Goal: Task Accomplishment & Management: Manage account settings

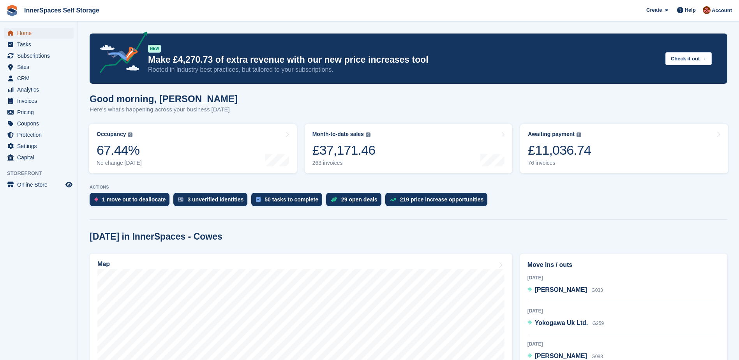
click at [28, 32] on span "Home" at bounding box center [40, 33] width 47 height 11
click at [21, 45] on span "Tasks" at bounding box center [40, 44] width 47 height 11
click at [26, 78] on span "CRM" at bounding box center [40, 78] width 47 height 11
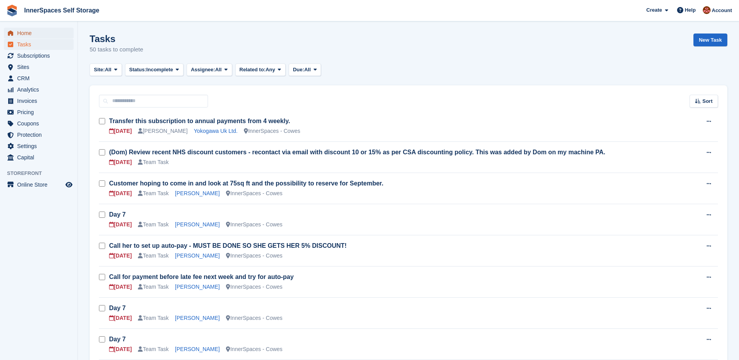
click at [25, 31] on span "Home" at bounding box center [40, 33] width 47 height 11
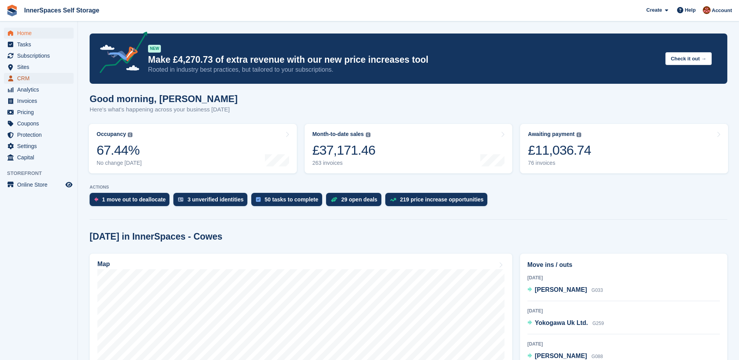
click at [25, 78] on span "CRM" at bounding box center [40, 78] width 47 height 11
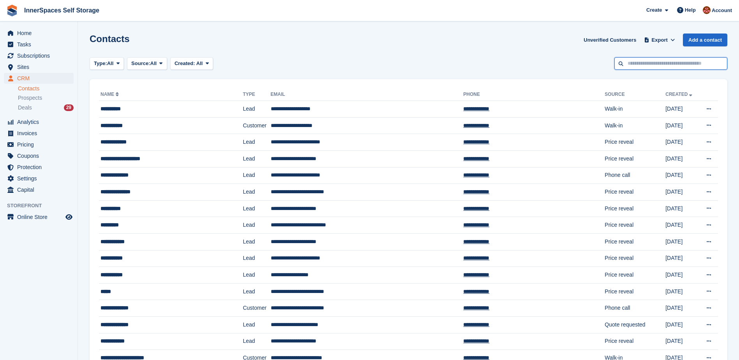
click at [667, 65] on input "text" at bounding box center [670, 63] width 113 height 13
click at [636, 60] on input "text" at bounding box center [670, 63] width 113 height 13
type input "***"
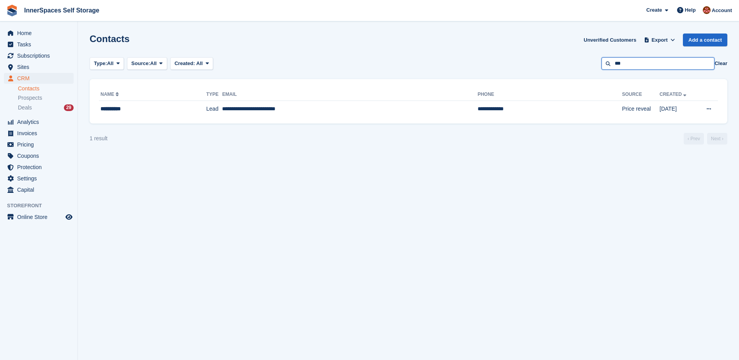
drag, startPoint x: 626, startPoint y: 62, endPoint x: 609, endPoint y: 59, distance: 17.8
click at [609, 63] on input "***" at bounding box center [657, 63] width 113 height 13
type input "***"
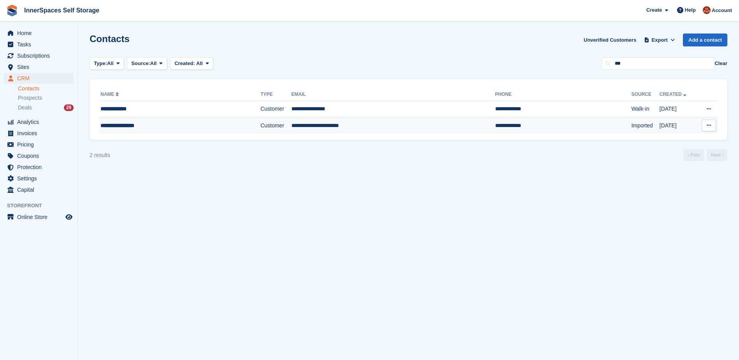
click at [123, 127] on div "**********" at bounding box center [162, 126] width 122 height 8
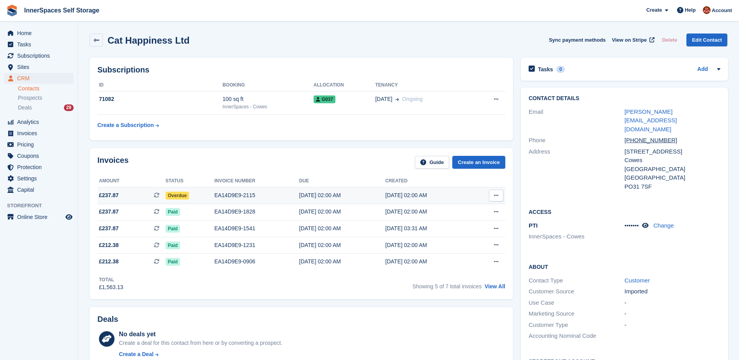
click at [173, 195] on span "Overdue" at bounding box center [178, 196] width 24 height 8
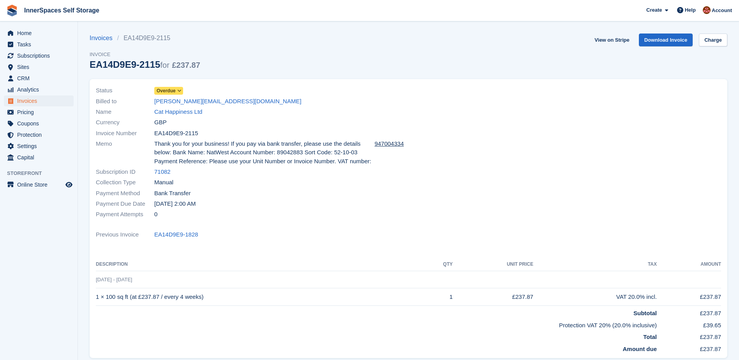
click at [160, 89] on span "Overdue" at bounding box center [166, 90] width 19 height 7
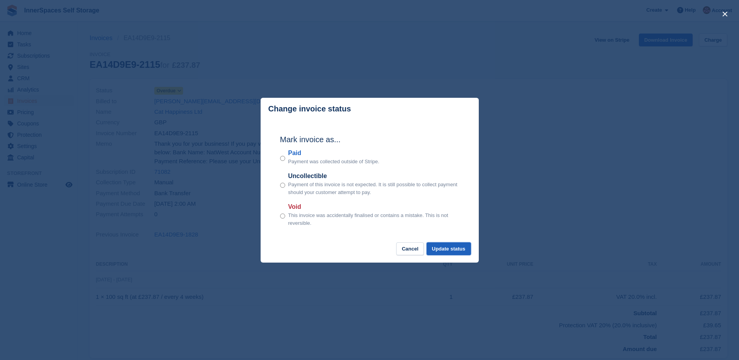
click at [443, 252] on button "Update status" at bounding box center [449, 248] width 44 height 13
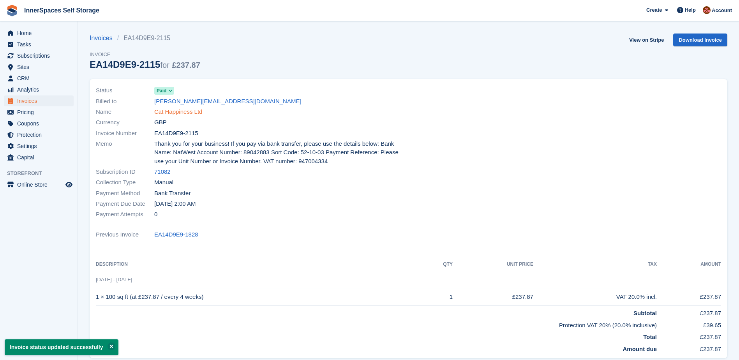
click at [182, 111] on link "Cat Happiness Ltd" at bounding box center [178, 112] width 48 height 9
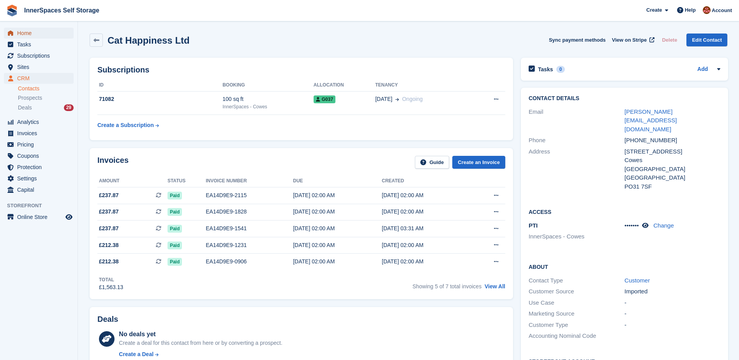
click at [27, 32] on span "Home" at bounding box center [40, 33] width 47 height 11
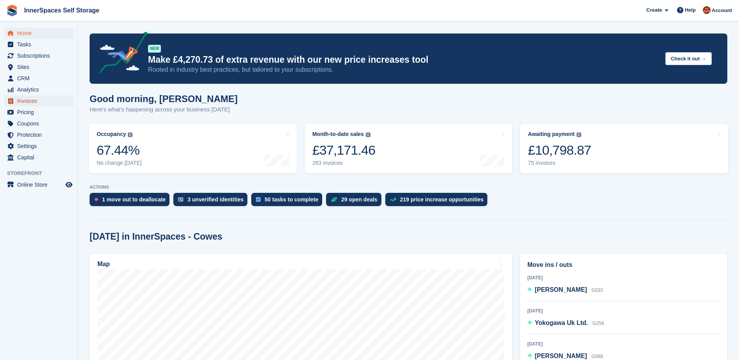
click at [24, 102] on span "Invoices" at bounding box center [40, 100] width 47 height 11
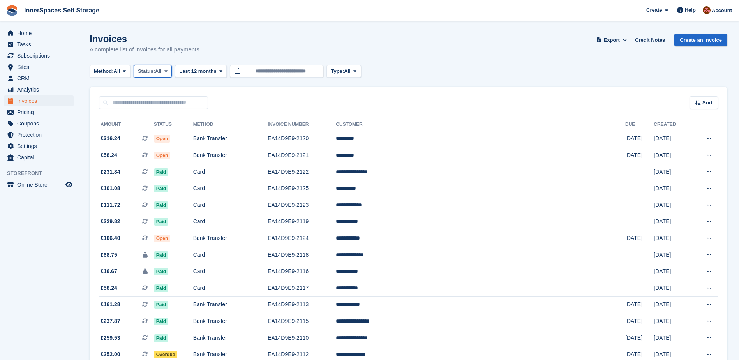
click at [155, 74] on span "Status:" at bounding box center [146, 71] width 17 height 8
click at [152, 136] on link "Open" at bounding box center [171, 132] width 68 height 14
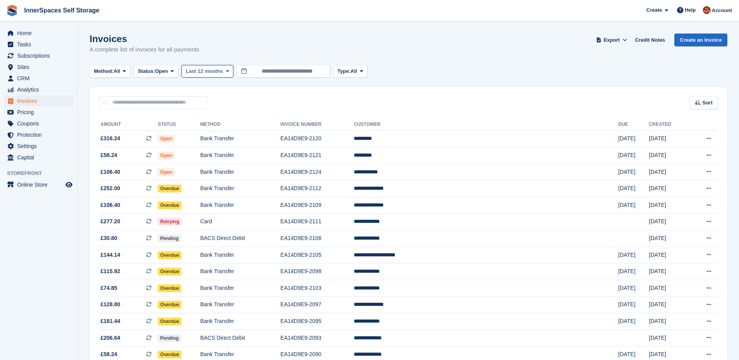
click at [204, 70] on span "Last 12 months" at bounding box center [204, 71] width 37 height 8
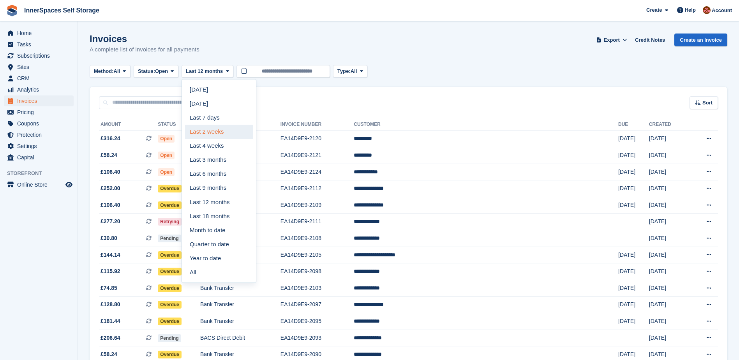
click at [215, 130] on link "Last 2 weeks" at bounding box center [219, 132] width 68 height 14
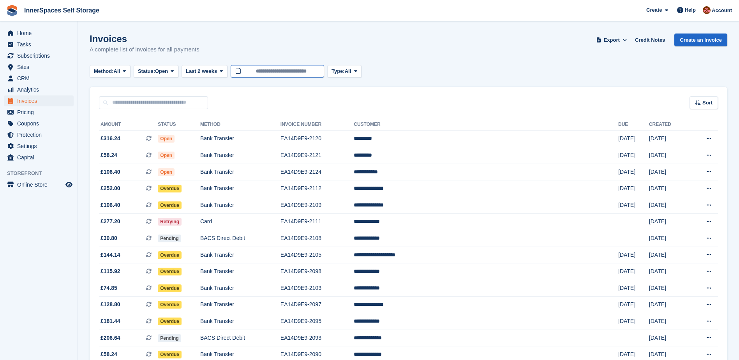
click at [296, 68] on input "**********" at bounding box center [277, 71] width 93 height 13
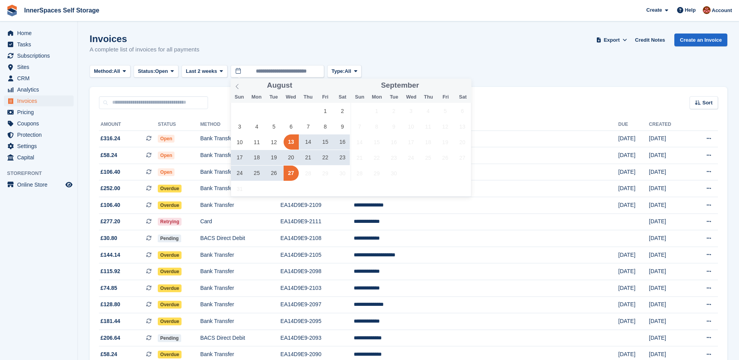
click at [290, 141] on span "13" at bounding box center [291, 141] width 15 height 15
type input "**********"
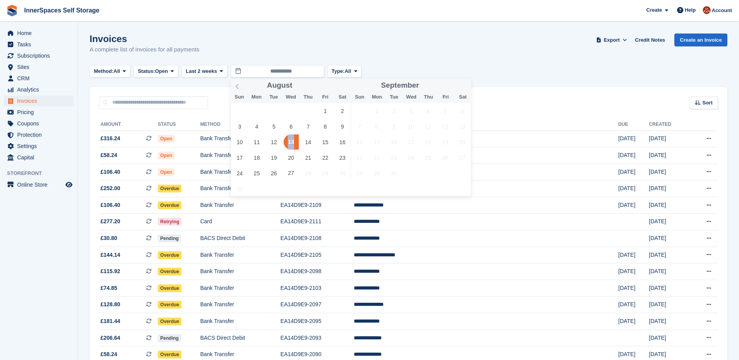
click at [290, 141] on span "13" at bounding box center [291, 141] width 15 height 15
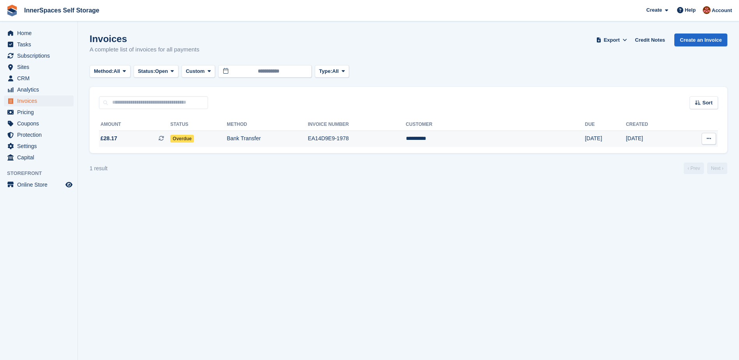
click at [406, 136] on td "EA14D9E9-1978" at bounding box center [357, 138] width 98 height 16
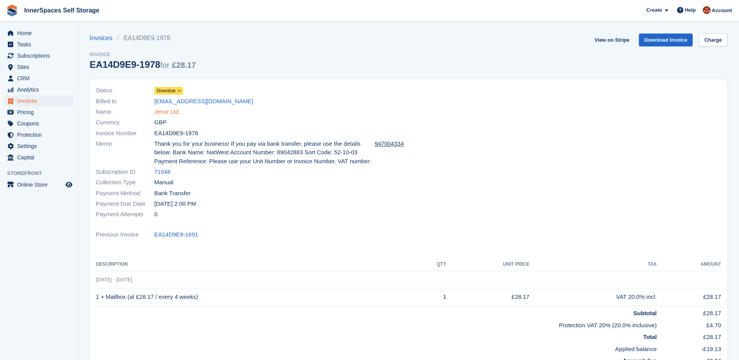
click at [173, 111] on link "Jenor Ltd." at bounding box center [167, 112] width 26 height 9
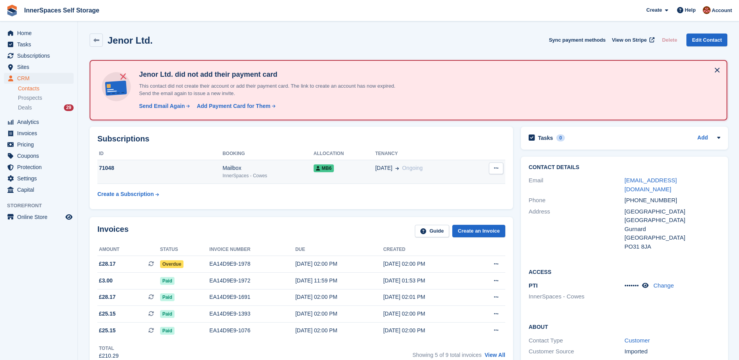
click at [431, 168] on div "23 Feb Ongoing" at bounding box center [423, 168] width 97 height 8
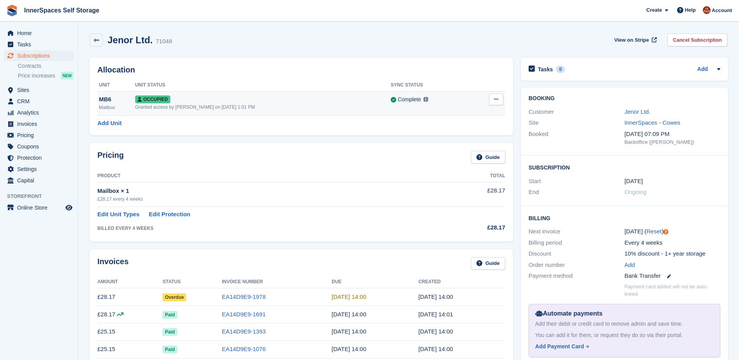
click at [494, 100] on icon at bounding box center [496, 99] width 4 height 5
click at [454, 113] on p "Overlock" at bounding box center [466, 114] width 68 height 10
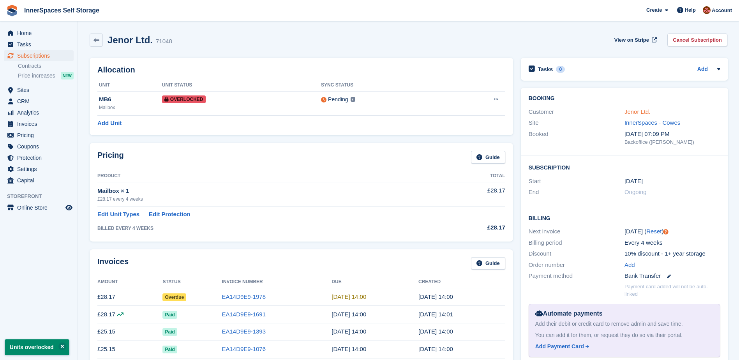
click at [631, 113] on link "Jenor Ltd." at bounding box center [637, 111] width 26 height 7
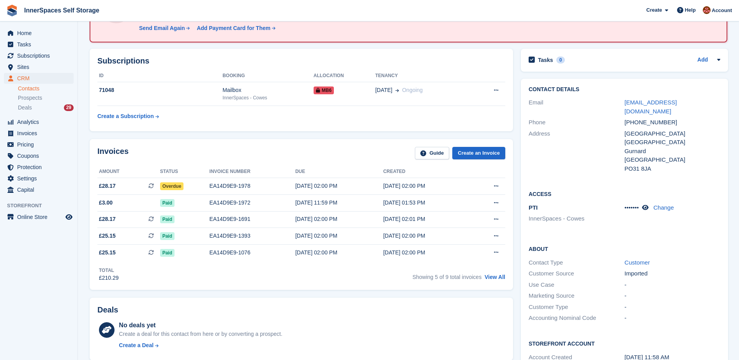
scroll to position [104, 0]
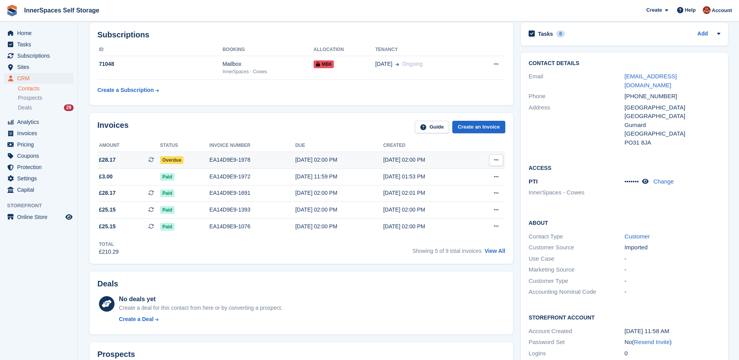
click at [343, 159] on div "[DATE] 02:00 PM" at bounding box center [339, 160] width 88 height 8
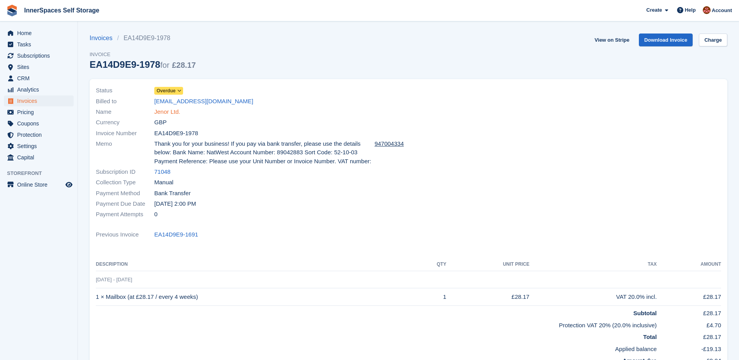
click at [164, 112] on link "Jenor Ltd." at bounding box center [167, 112] width 26 height 9
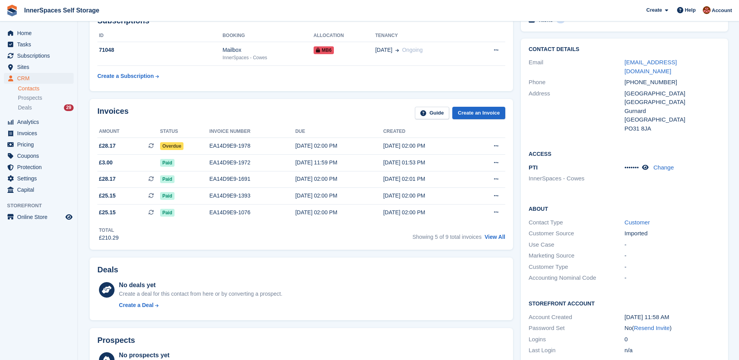
scroll to position [52, 0]
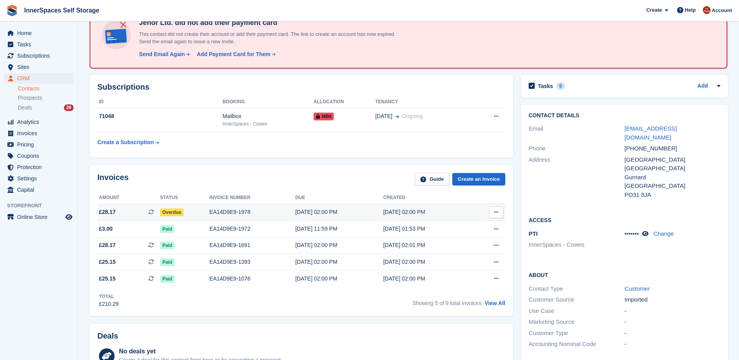
click at [263, 215] on div "EA14D9E9-1978" at bounding box center [253, 212] width 86 height 8
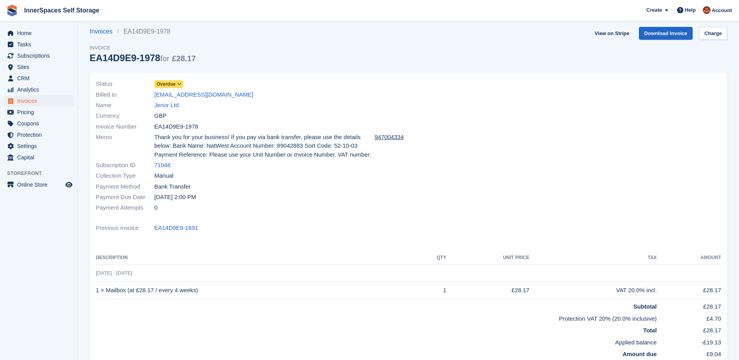
scroll to position [52, 0]
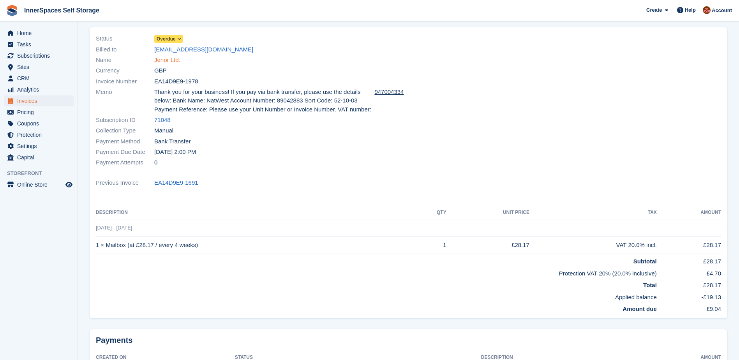
click at [163, 61] on link "Jenor Ltd." at bounding box center [167, 60] width 26 height 9
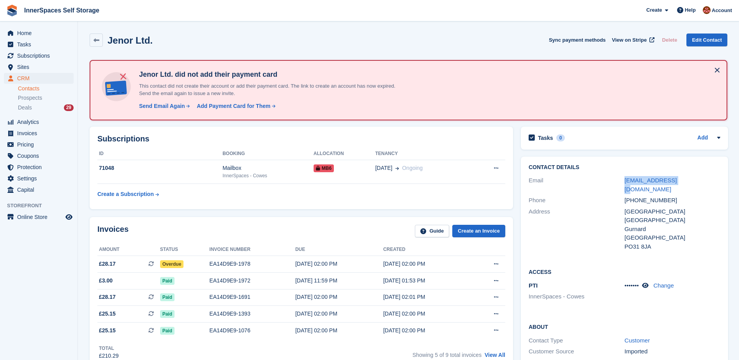
drag, startPoint x: 677, startPoint y: 180, endPoint x: 620, endPoint y: 177, distance: 57.7
click at [620, 177] on div "Email mark@jenorltd.com" at bounding box center [625, 185] width 192 height 20
drag, startPoint x: 620, startPoint y: 177, endPoint x: 633, endPoint y: 179, distance: 13.8
copy div "[EMAIL_ADDRESS][DOMAIN_NAME]"
click at [272, 265] on div "EA14D9E9-1978" at bounding box center [253, 264] width 86 height 8
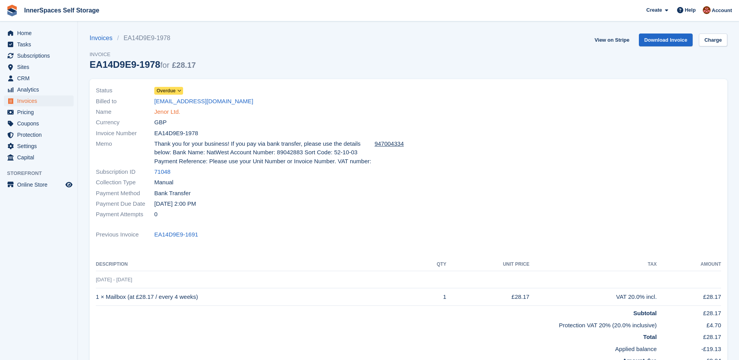
click at [167, 111] on link "Jenor Ltd." at bounding box center [167, 112] width 26 height 9
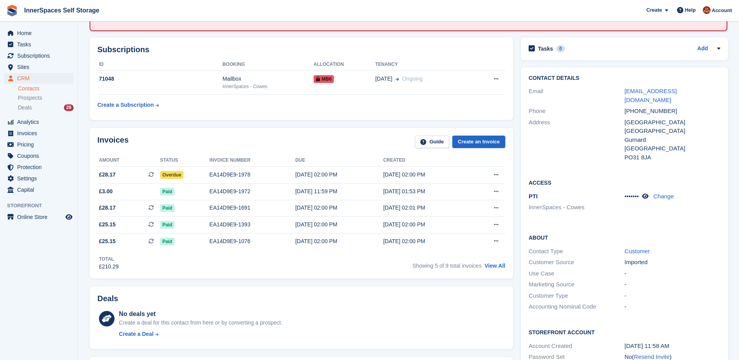
scroll to position [104, 0]
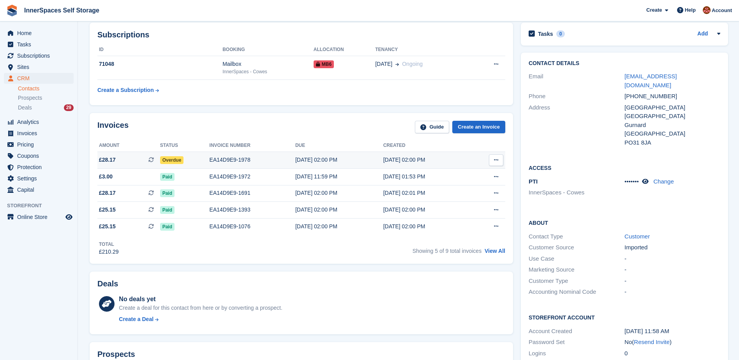
click at [275, 157] on div "EA14D9E9-1978" at bounding box center [253, 160] width 86 height 8
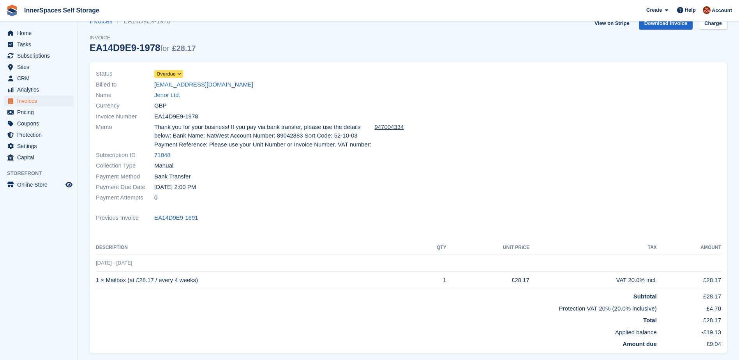
scroll to position [26, 0]
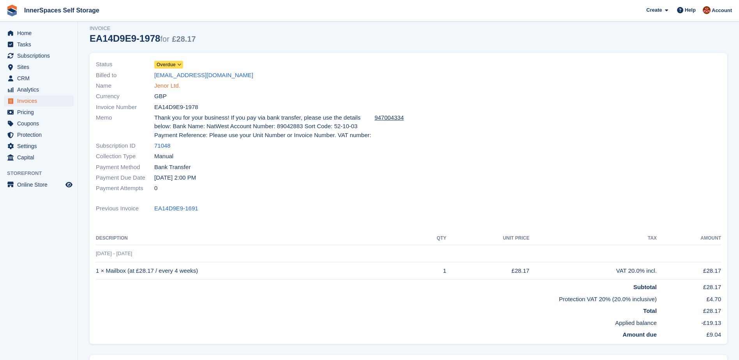
click at [165, 85] on link "Jenor Ltd." at bounding box center [167, 85] width 26 height 9
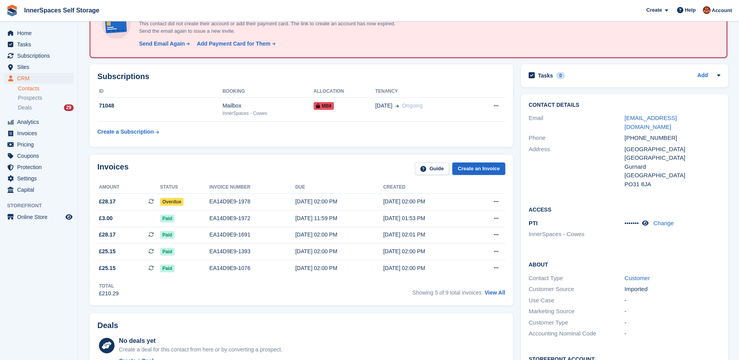
scroll to position [78, 0]
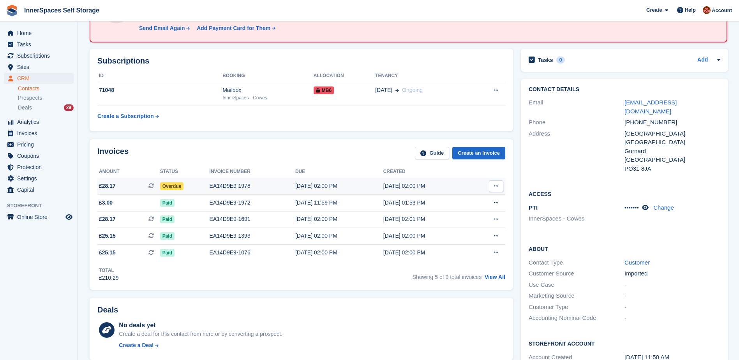
click at [257, 187] on div "EA14D9E9-1978" at bounding box center [253, 186] width 86 height 8
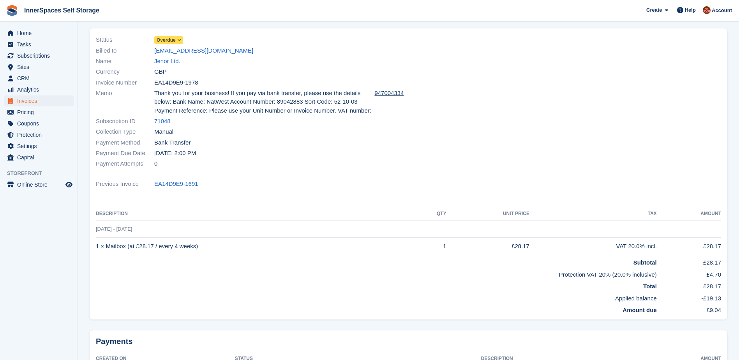
scroll to position [52, 0]
click at [168, 60] on link "Jenor Ltd." at bounding box center [167, 60] width 26 height 9
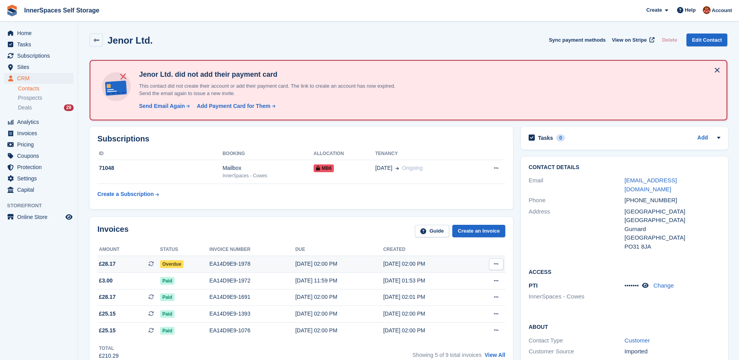
click at [211, 262] on div "EA14D9E9-1978" at bounding box center [253, 264] width 86 height 8
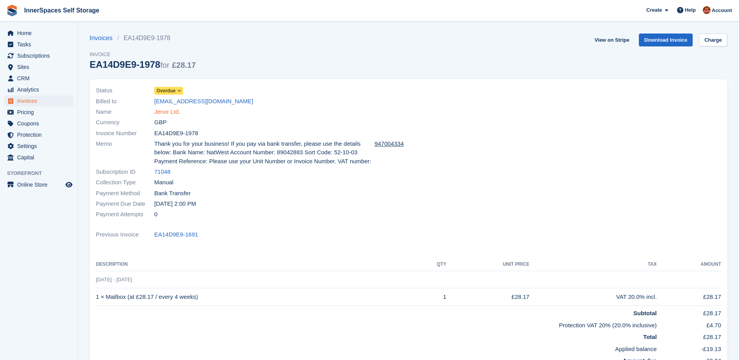
click at [167, 116] on link "Jenor Ltd." at bounding box center [167, 112] width 26 height 9
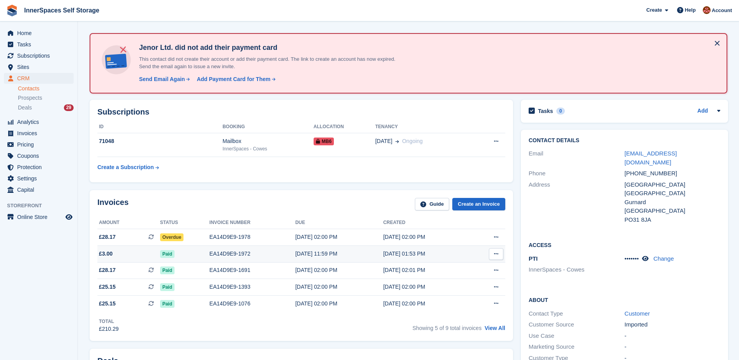
scroll to position [26, 0]
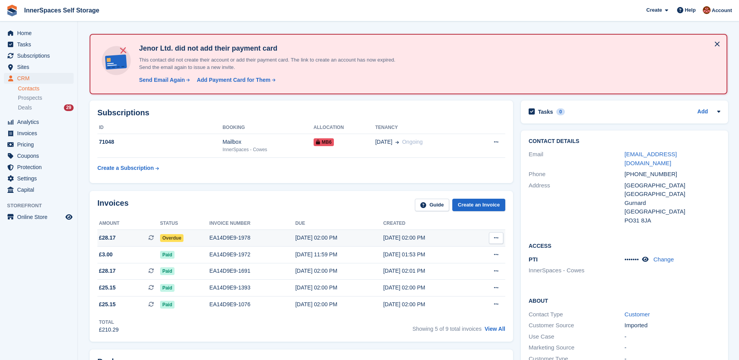
click at [251, 235] on div "EA14D9E9-1978" at bounding box center [253, 238] width 86 height 8
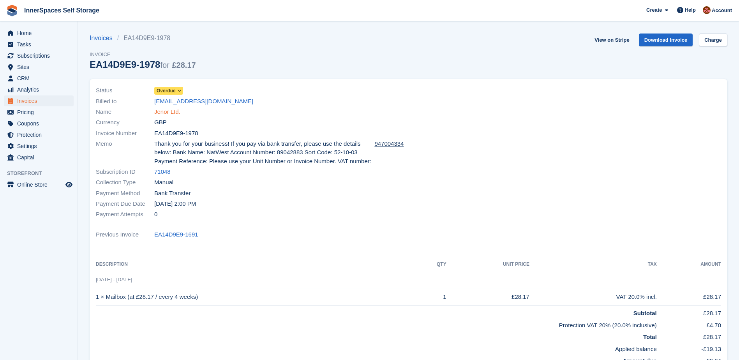
click at [166, 110] on link "Jenor Ltd." at bounding box center [167, 112] width 26 height 9
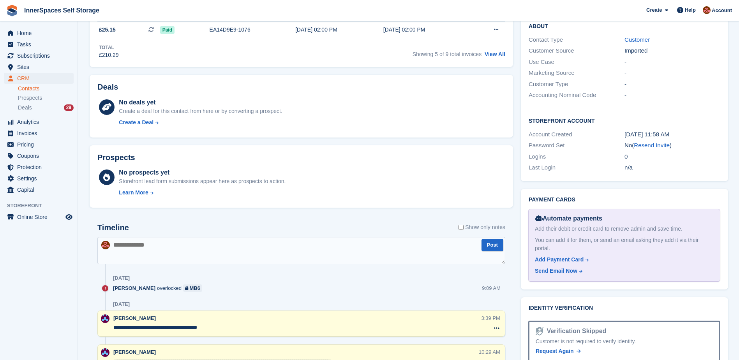
scroll to position [312, 0]
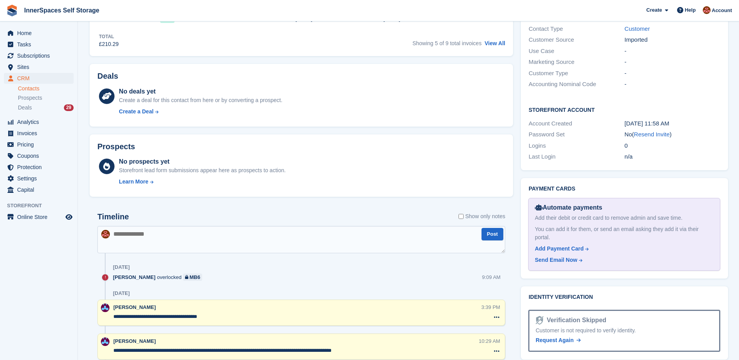
click at [154, 233] on textarea at bounding box center [301, 239] width 408 height 27
type textarea "**********"
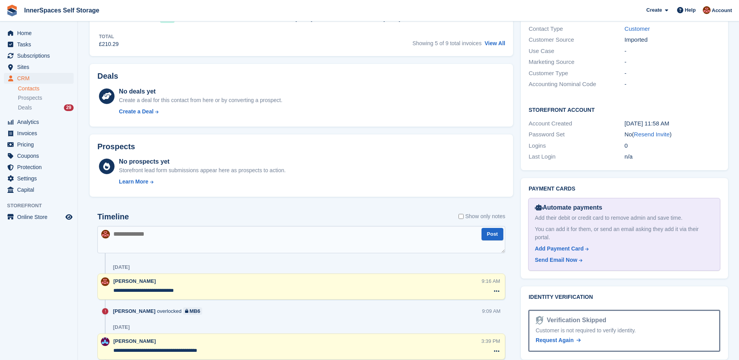
click at [203, 293] on textarea "**********" at bounding box center [296, 291] width 367 height 8
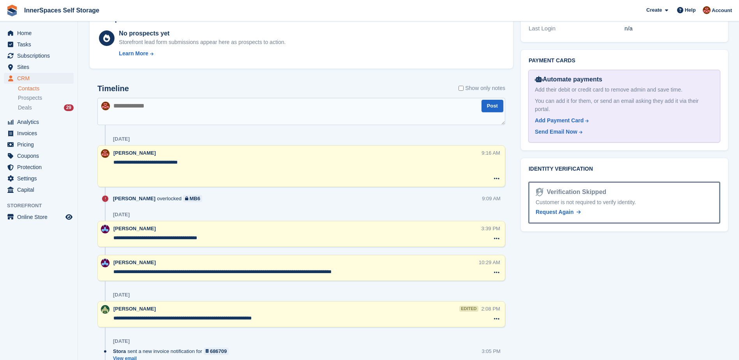
scroll to position [441, 0]
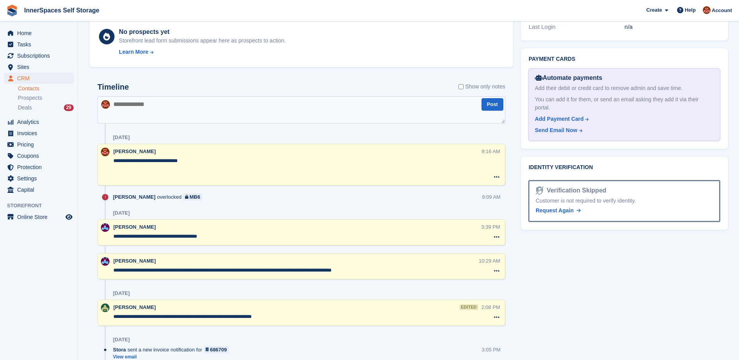
paste textarea "**********"
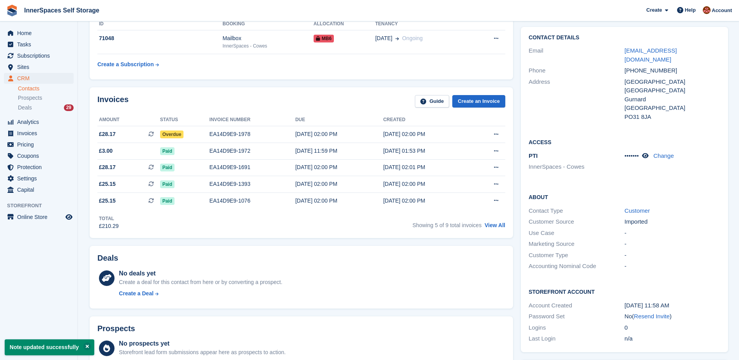
scroll to position [0, 0]
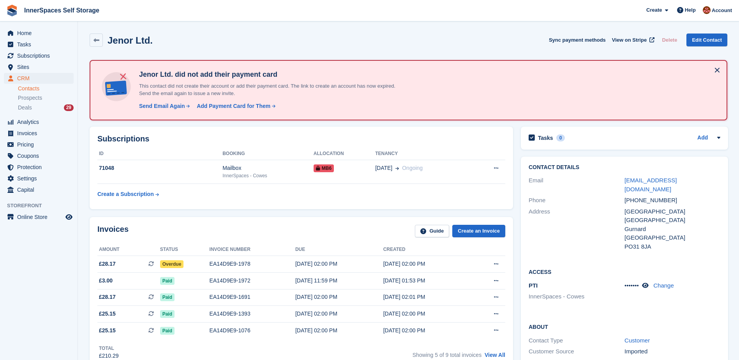
type textarea "**********"
click at [698, 137] on link "Add" at bounding box center [702, 138] width 11 height 9
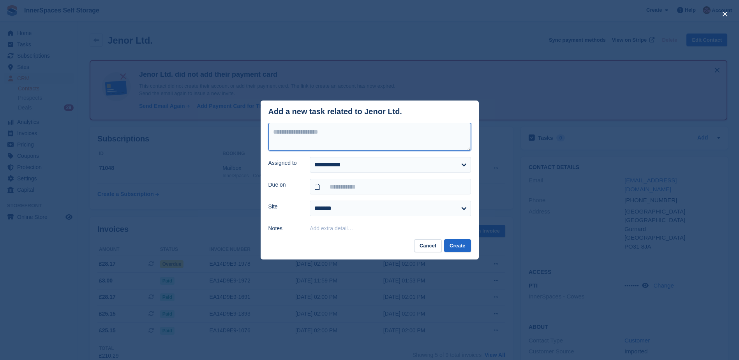
click at [331, 134] on textarea at bounding box center [369, 137] width 203 height 28
click at [420, 133] on textarea "**********" at bounding box center [369, 137] width 203 height 28
type textarea "**********"
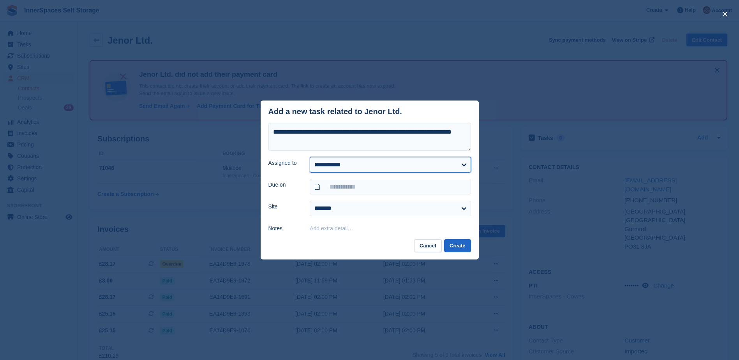
click at [338, 165] on select "**********" at bounding box center [390, 165] width 161 height 16
select select "****"
click at [310, 157] on select "**********" at bounding box center [390, 165] width 161 height 16
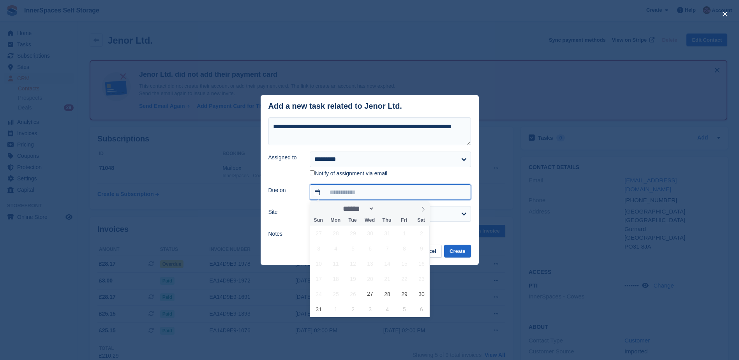
click at [342, 187] on input "text" at bounding box center [390, 192] width 161 height 16
click at [369, 310] on span "3" at bounding box center [370, 309] width 15 height 15
type input "**********"
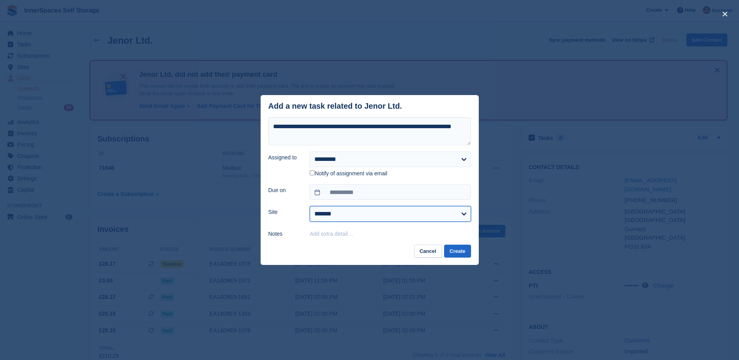
drag, startPoint x: 327, startPoint y: 215, endPoint x: 328, endPoint y: 223, distance: 8.3
click at [327, 215] on select "**********" at bounding box center [390, 214] width 161 height 16
select select "****"
click at [310, 207] on select "**********" at bounding box center [390, 214] width 161 height 16
click at [463, 251] on button "Create" at bounding box center [457, 251] width 26 height 13
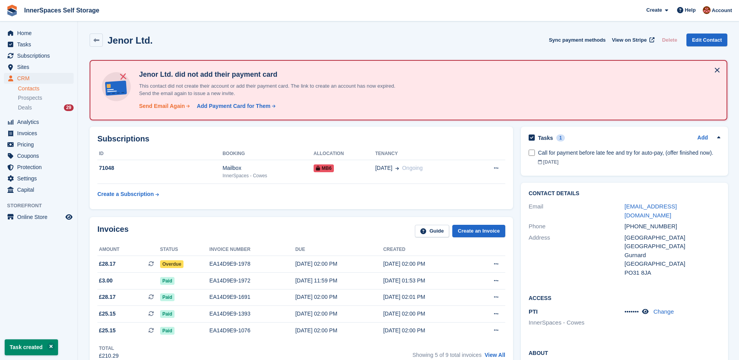
click at [153, 107] on div "Send Email Again" at bounding box center [162, 106] width 46 height 8
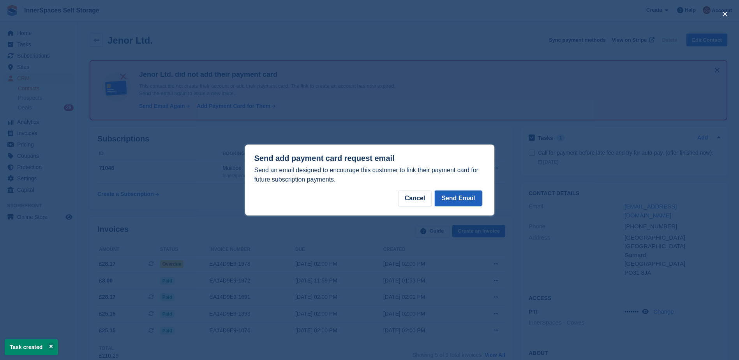
click at [459, 199] on button "Send Email" at bounding box center [458, 198] width 47 height 16
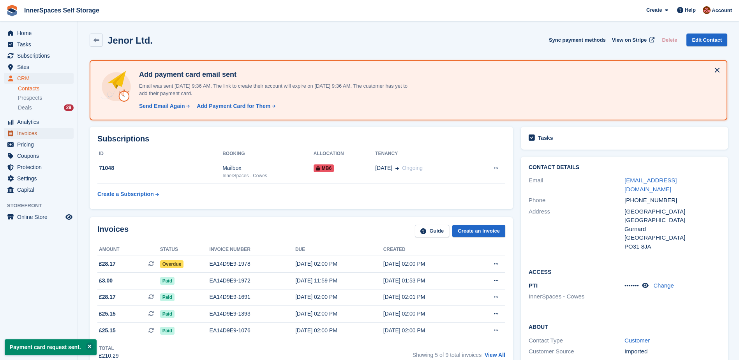
click at [26, 134] on span "Invoices" at bounding box center [40, 133] width 47 height 11
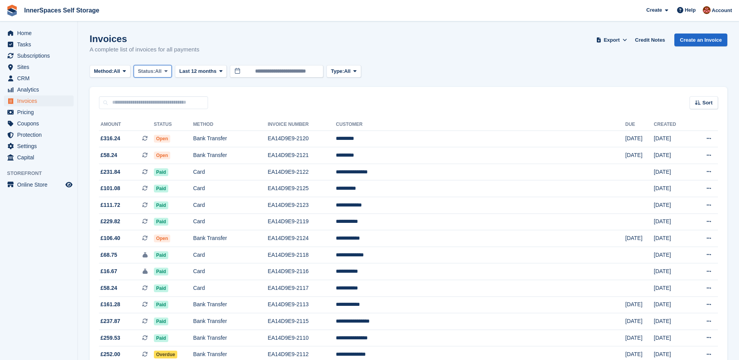
click at [155, 73] on span "Status:" at bounding box center [146, 71] width 17 height 8
click at [157, 132] on link "Open" at bounding box center [171, 132] width 68 height 14
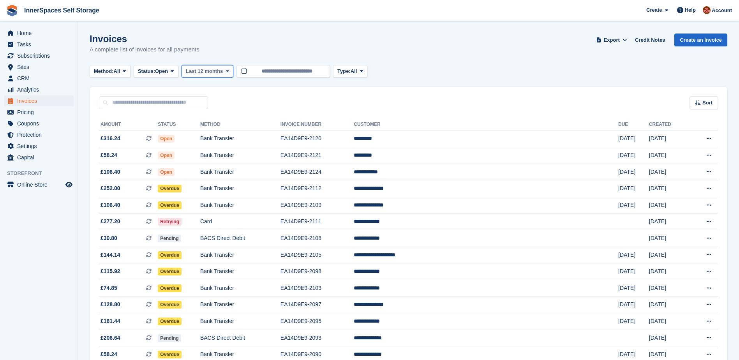
click at [207, 70] on span "Last 12 months" at bounding box center [204, 71] width 37 height 8
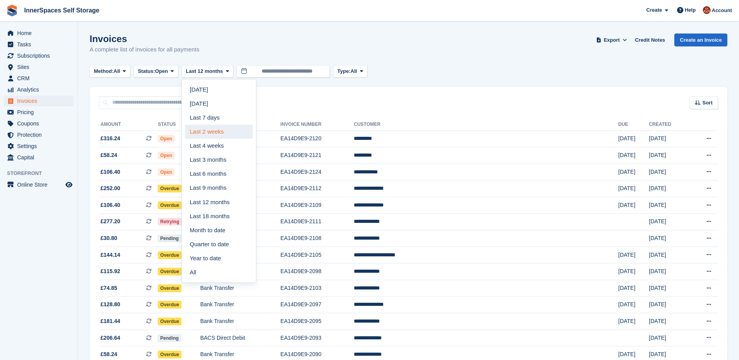
click at [210, 134] on link "Last 2 weeks" at bounding box center [219, 132] width 68 height 14
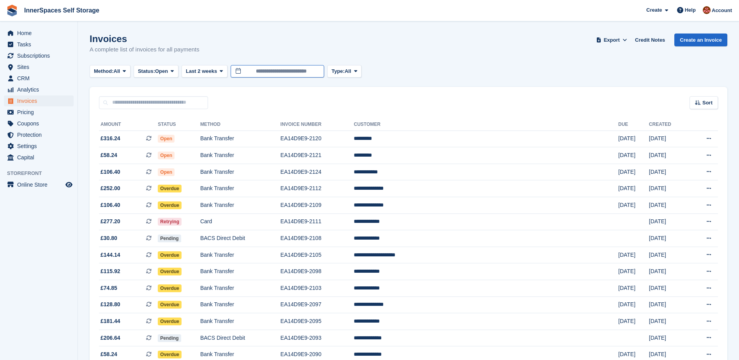
click at [293, 68] on input "**********" at bounding box center [277, 71] width 93 height 13
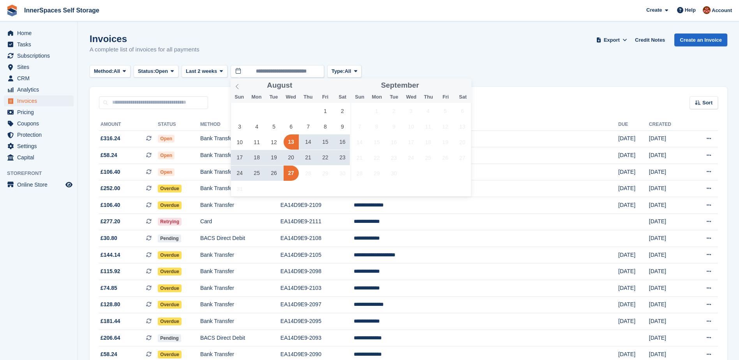
click at [289, 142] on span "13" at bounding box center [291, 141] width 15 height 15
type input "**********"
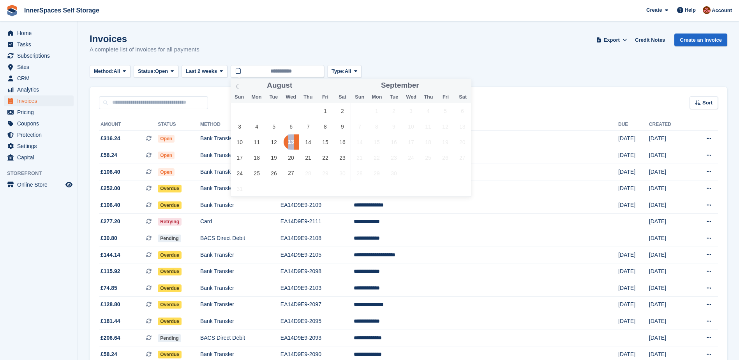
click at [289, 142] on span "13" at bounding box center [291, 141] width 15 height 15
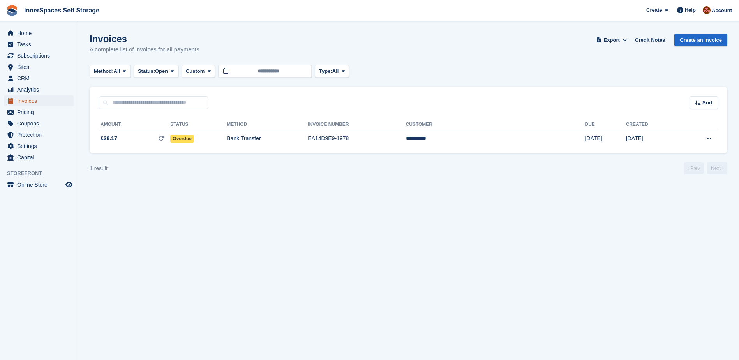
click at [22, 100] on span "Invoices" at bounding box center [40, 100] width 47 height 11
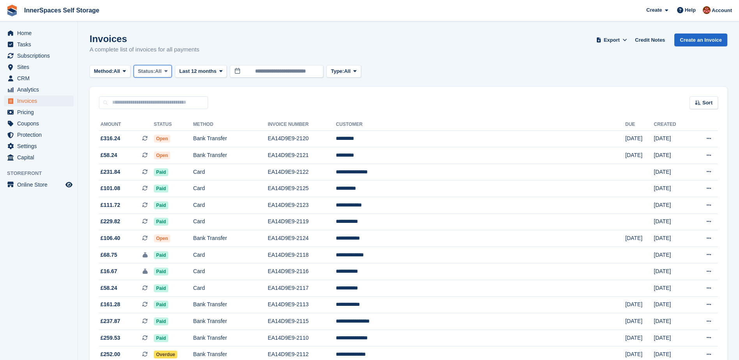
drag, startPoint x: 151, startPoint y: 71, endPoint x: 159, endPoint y: 97, distance: 26.8
click at [151, 71] on span "Status:" at bounding box center [146, 71] width 17 height 8
click at [153, 131] on link "Open" at bounding box center [171, 132] width 68 height 14
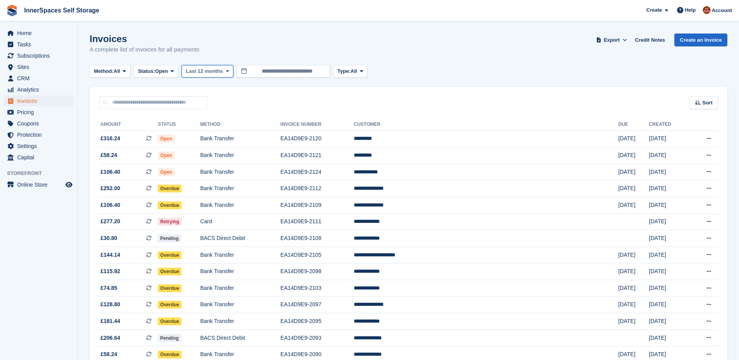
click at [195, 72] on span "Last 12 months" at bounding box center [204, 71] width 37 height 8
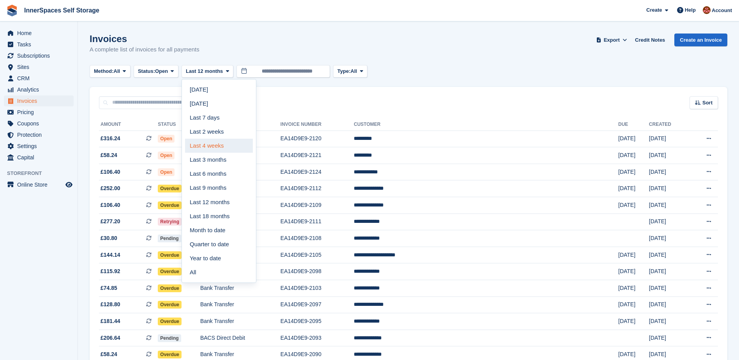
click at [206, 146] on link "Last 4 weeks" at bounding box center [219, 146] width 68 height 14
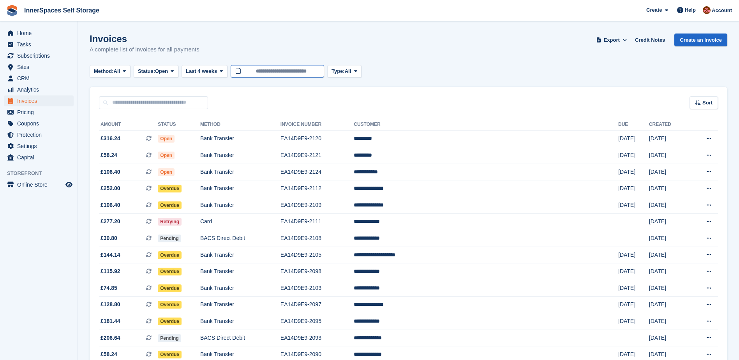
click at [286, 71] on input "**********" at bounding box center [277, 71] width 93 height 13
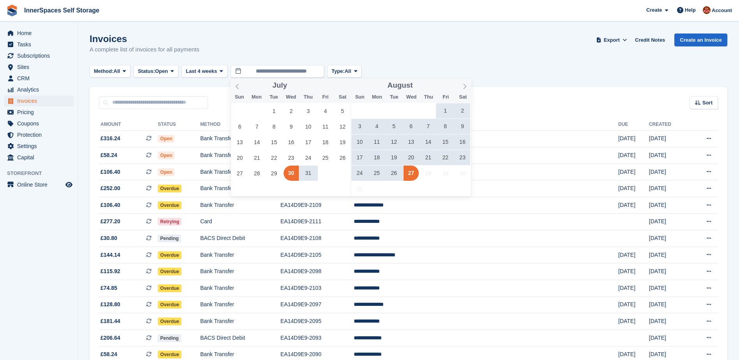
click at [290, 176] on span "30" at bounding box center [291, 173] width 15 height 15
type input "**********"
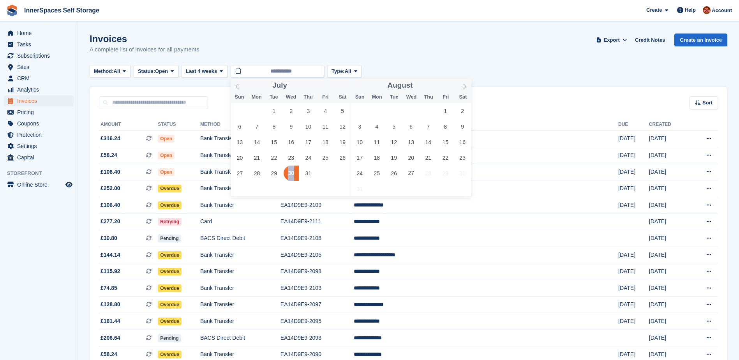
click at [290, 176] on span "30" at bounding box center [291, 173] width 15 height 15
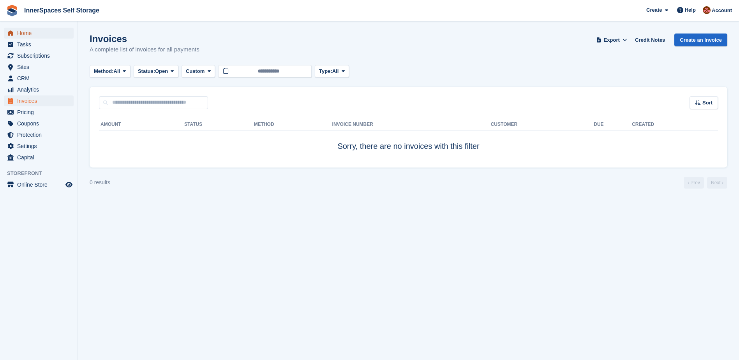
click at [21, 32] on span "Home" at bounding box center [40, 33] width 47 height 11
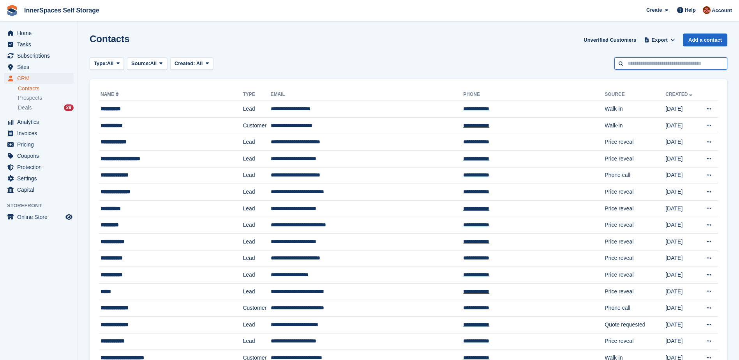
click at [661, 65] on input "text" at bounding box center [670, 63] width 113 height 13
type input "**********"
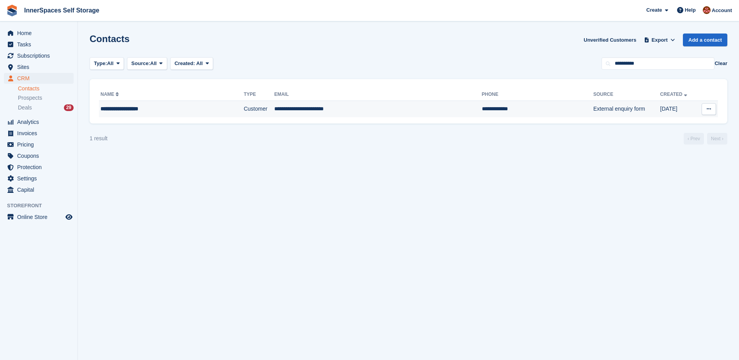
click at [130, 108] on div "**********" at bounding box center [156, 109] width 111 height 8
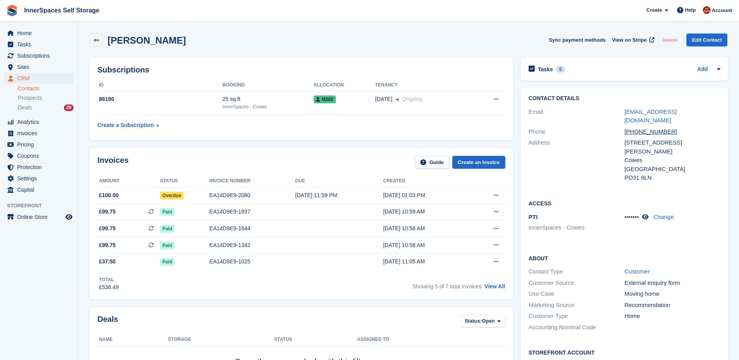
click at [158, 153] on div "Invoices Guide Create an Invoice Amount Status Invoice number Due Created £100.…" at bounding box center [301, 223] width 423 height 151
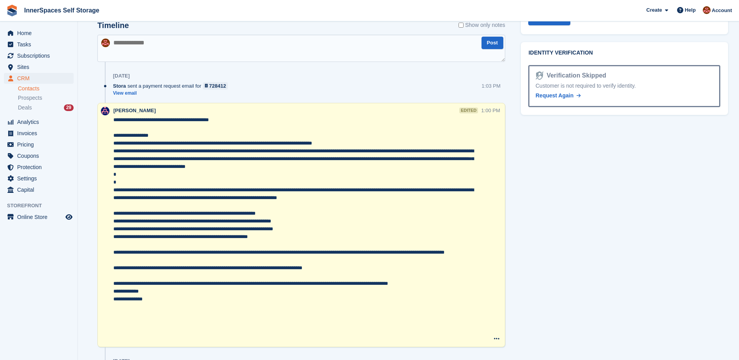
scroll to position [467, 0]
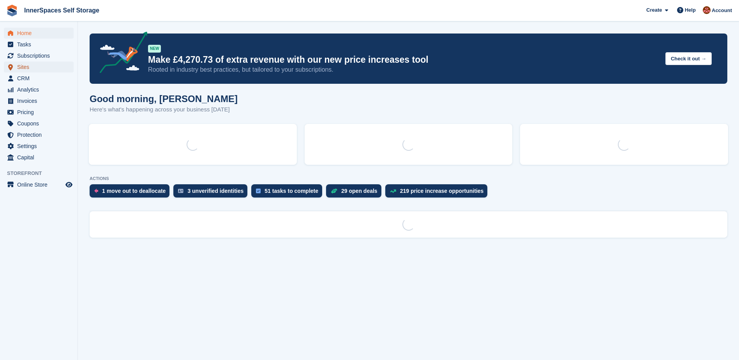
click at [21, 65] on span "Sites" at bounding box center [40, 67] width 47 height 11
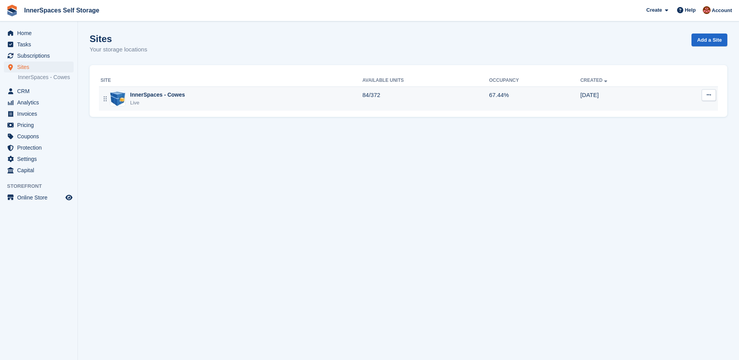
click at [152, 97] on div "InnerSpaces - Cowes" at bounding box center [157, 95] width 55 height 8
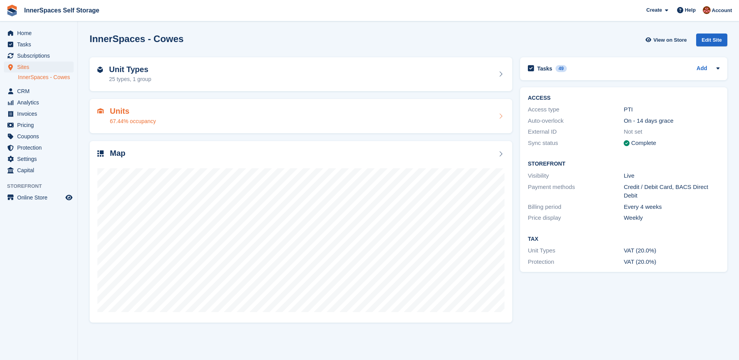
click at [121, 111] on h2 "Units" at bounding box center [133, 111] width 46 height 9
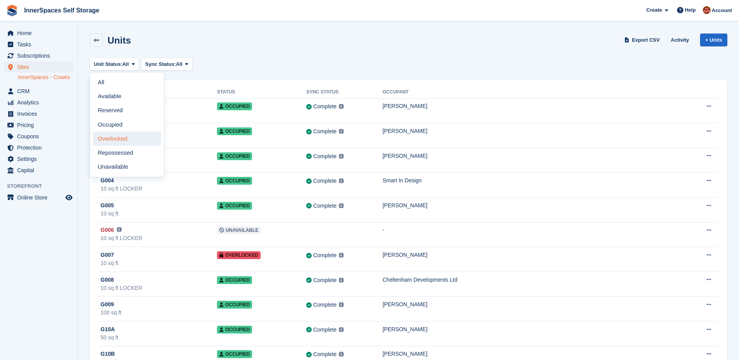
click at [111, 138] on link "Overlocked" at bounding box center [127, 139] width 68 height 14
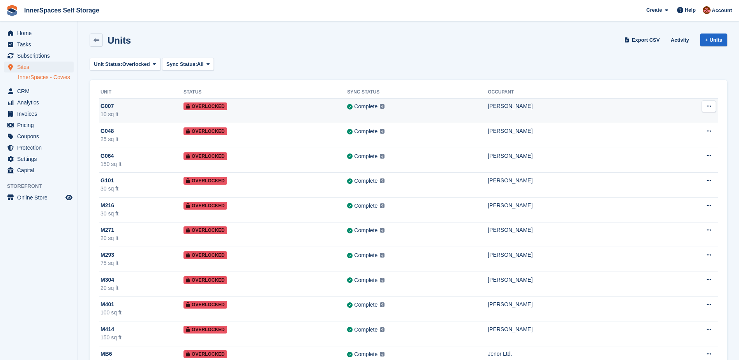
click at [464, 108] on div "Complete Last synced at 18 Jul, 4:13 PM Learn more →" at bounding box center [417, 106] width 141 height 9
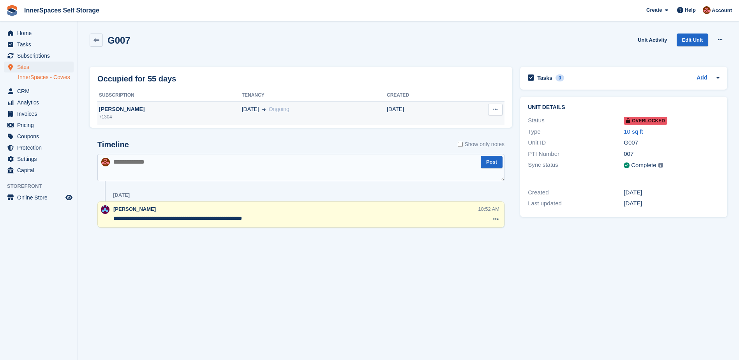
click at [269, 113] on span "Ongoing" at bounding box center [279, 109] width 21 height 8
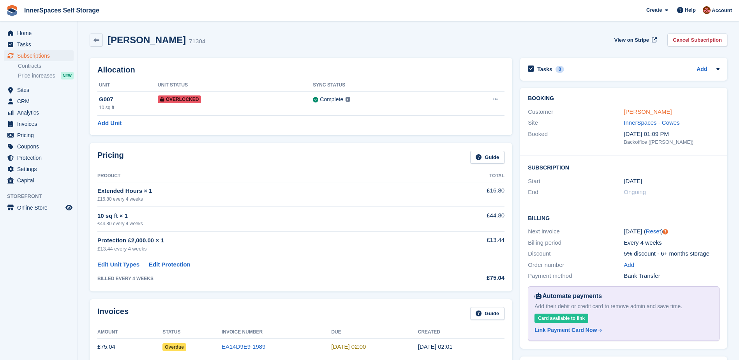
click at [650, 111] on link "[PERSON_NAME]" at bounding box center [648, 111] width 48 height 7
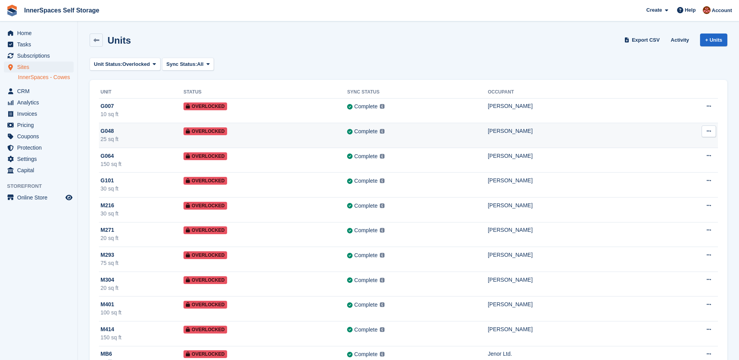
click at [507, 136] on td "[PERSON_NAME]" at bounding box center [572, 135] width 169 height 25
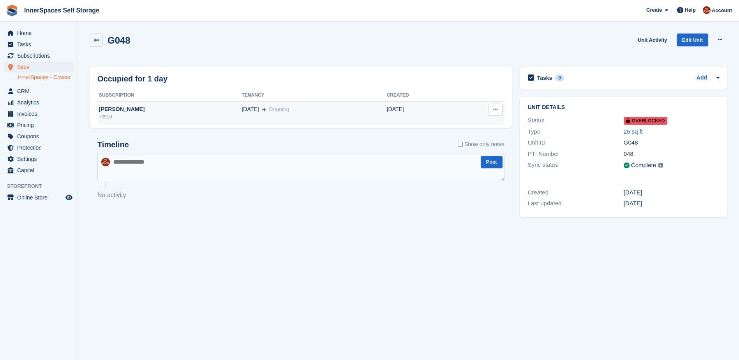
click at [348, 111] on div "25 Feb Ongoing" at bounding box center [314, 109] width 145 height 8
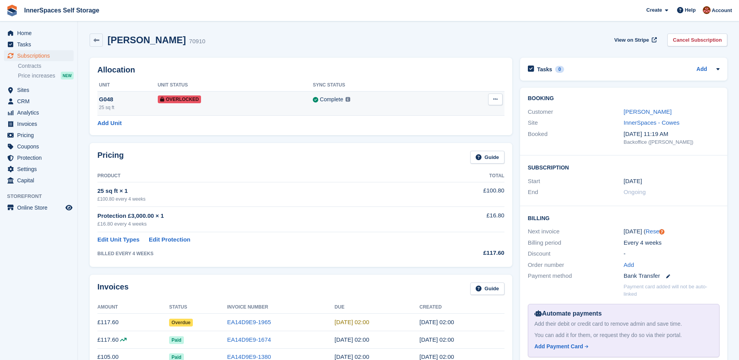
click at [266, 99] on div "Overlocked" at bounding box center [235, 99] width 155 height 8
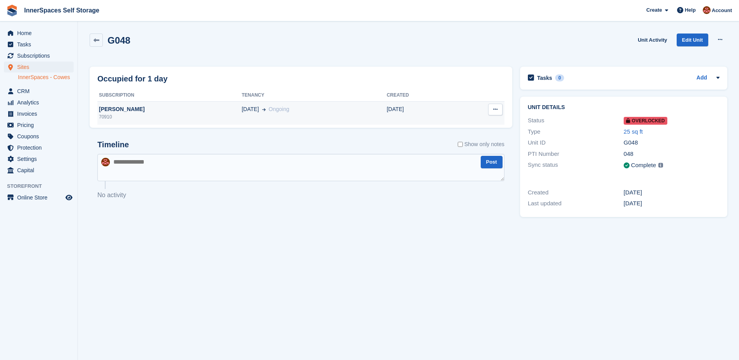
click at [348, 120] on td "25 Feb Ongoing" at bounding box center [314, 112] width 145 height 23
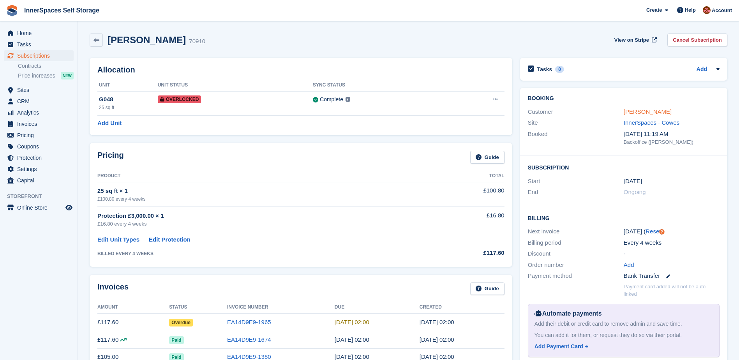
click at [635, 110] on link "[PERSON_NAME]" at bounding box center [648, 111] width 48 height 7
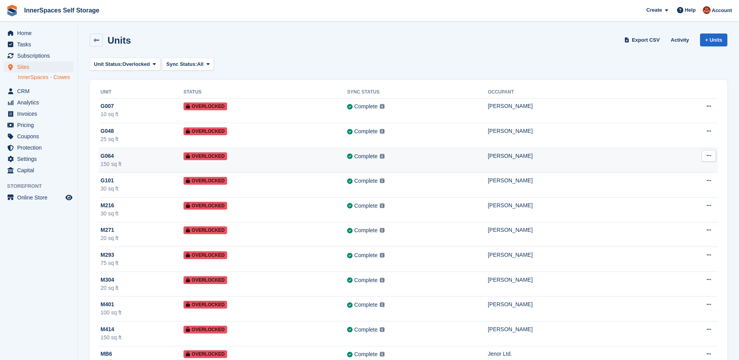
click at [337, 155] on td "Overlocked" at bounding box center [265, 160] width 164 height 25
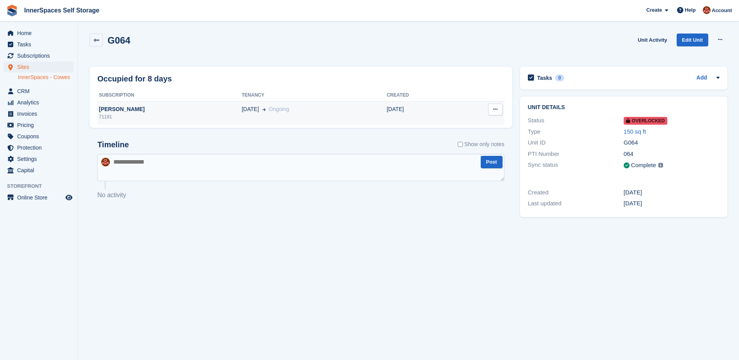
click at [344, 107] on div "[DATE] Ongoing" at bounding box center [314, 109] width 145 height 8
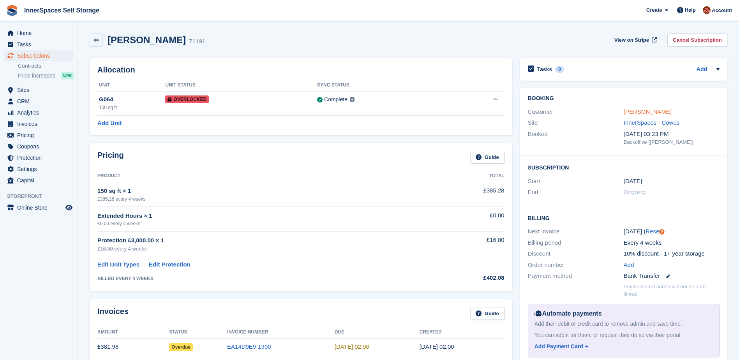
click at [629, 113] on link "[PERSON_NAME]" at bounding box center [648, 111] width 48 height 7
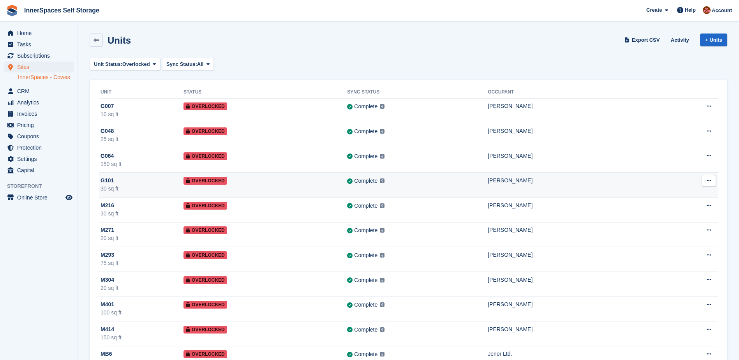
click at [469, 178] on div "Complete Last synced at 19 Aug, 10:30 AM Learn more →" at bounding box center [417, 180] width 141 height 9
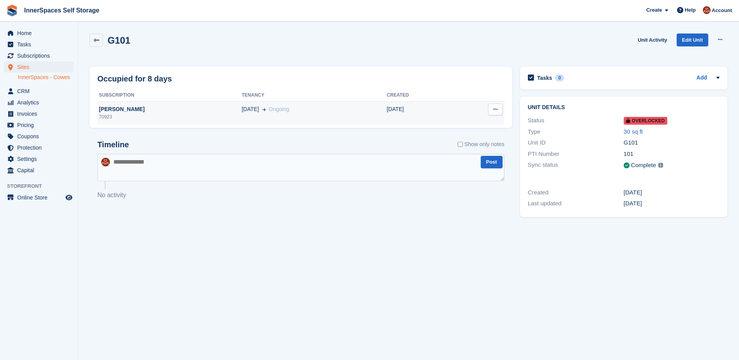
click at [446, 107] on td "[DATE]" at bounding box center [421, 112] width 68 height 23
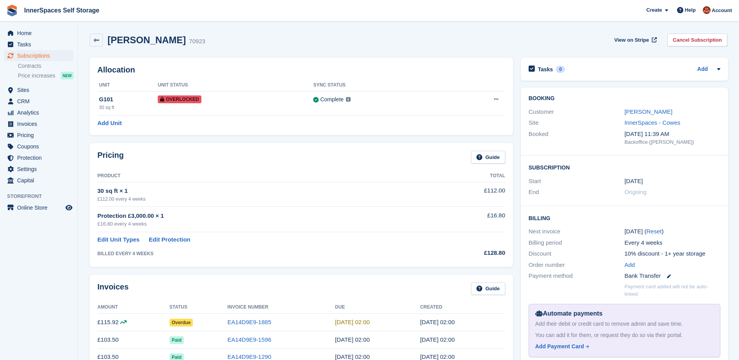
click at [635, 110] on link "[PERSON_NAME]" at bounding box center [648, 111] width 48 height 7
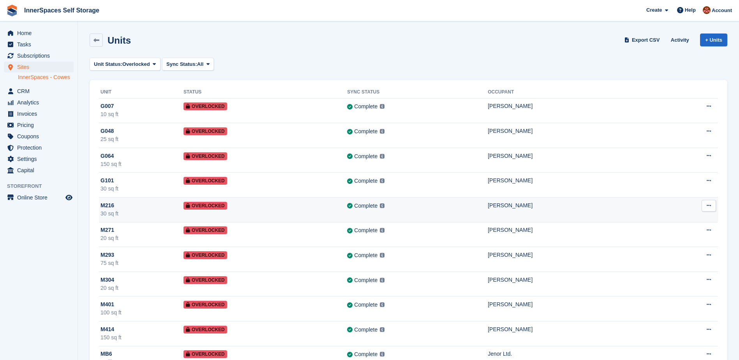
click at [455, 215] on td "Complete Last synced at 22 Aug, 2:19 PM Learn more →" at bounding box center [417, 209] width 141 height 25
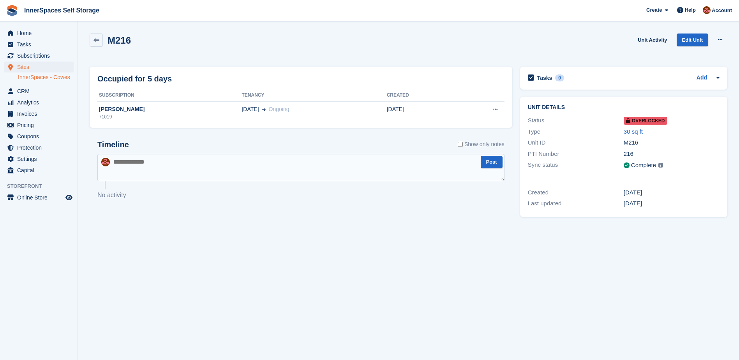
click at [349, 112] on div "21 Feb Ongoing" at bounding box center [314, 109] width 145 height 8
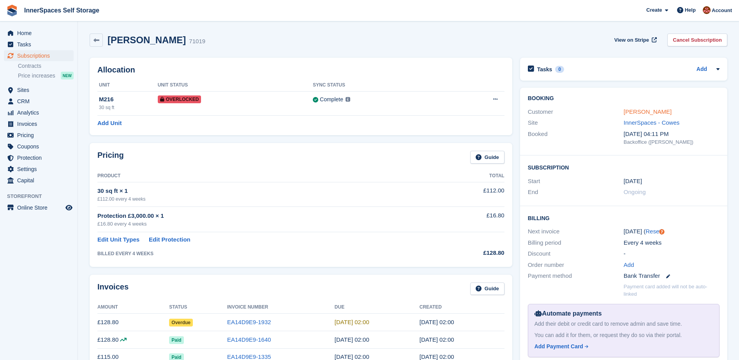
click at [650, 112] on link "[PERSON_NAME]" at bounding box center [648, 111] width 48 height 7
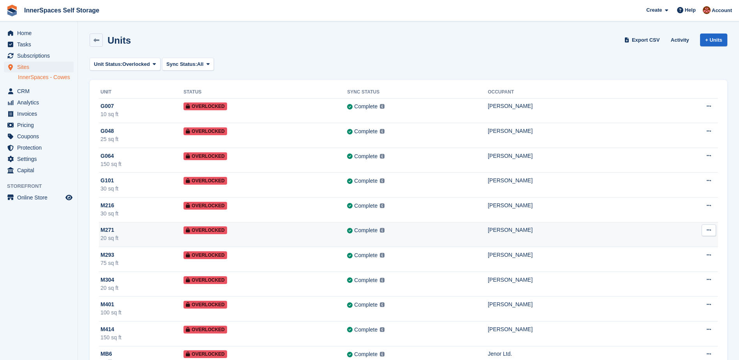
click at [427, 234] on div "Complete Last synced at [DATE] 1:01 PM Learn more →" at bounding box center [417, 230] width 141 height 9
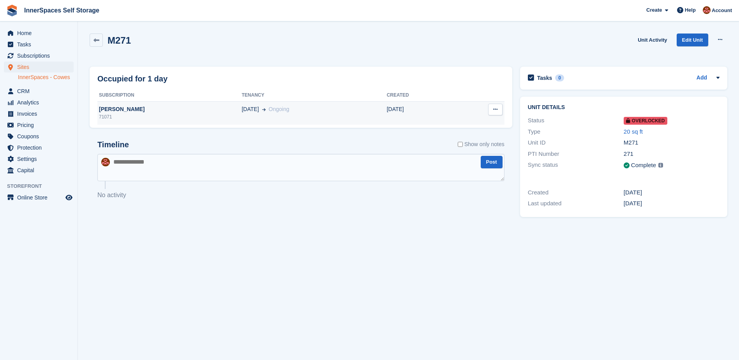
click at [425, 109] on td "[DATE]" at bounding box center [421, 112] width 68 height 23
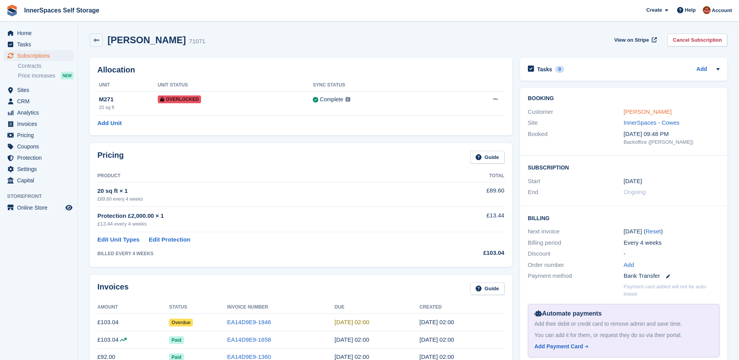
click at [647, 115] on link "Anthony Lensh" at bounding box center [648, 111] width 48 height 7
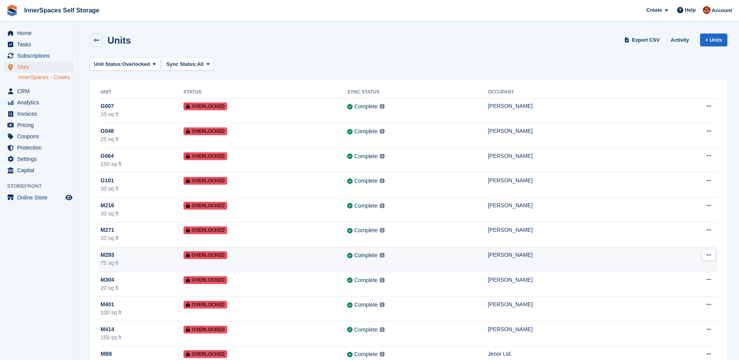
click at [522, 258] on div "[PERSON_NAME]" at bounding box center [572, 255] width 169 height 8
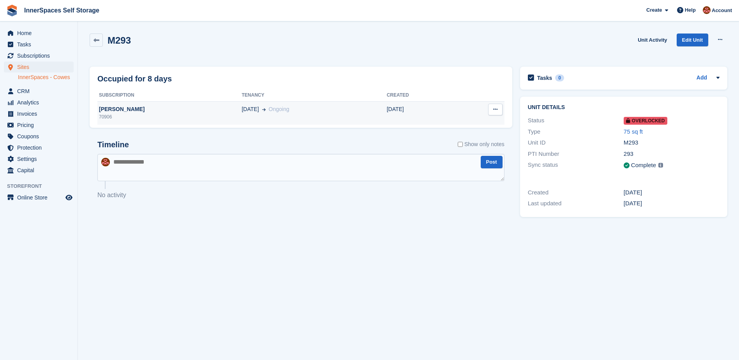
click at [402, 112] on td "[DATE]" at bounding box center [421, 112] width 68 height 23
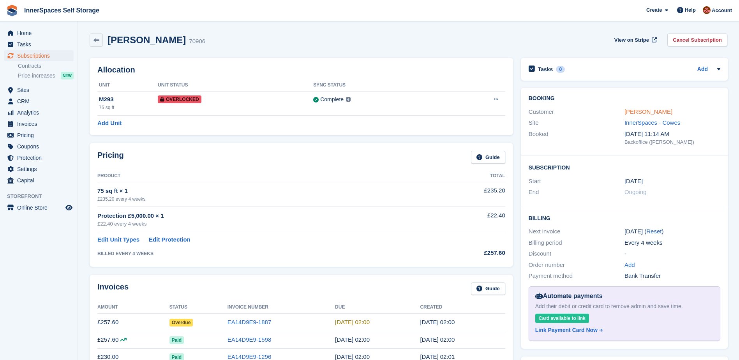
click at [649, 112] on link "[PERSON_NAME]" at bounding box center [648, 111] width 48 height 7
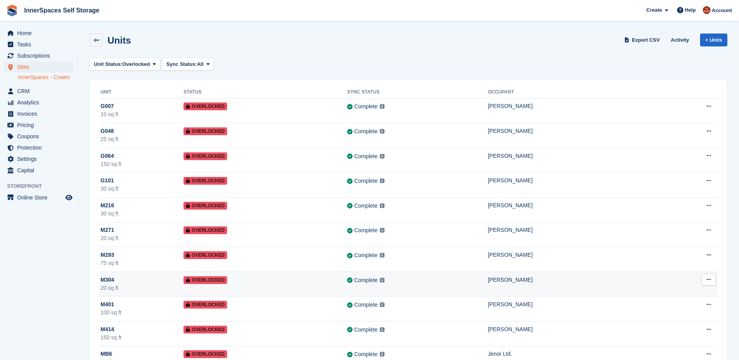
click at [504, 287] on td "[PERSON_NAME]" at bounding box center [572, 284] width 169 height 25
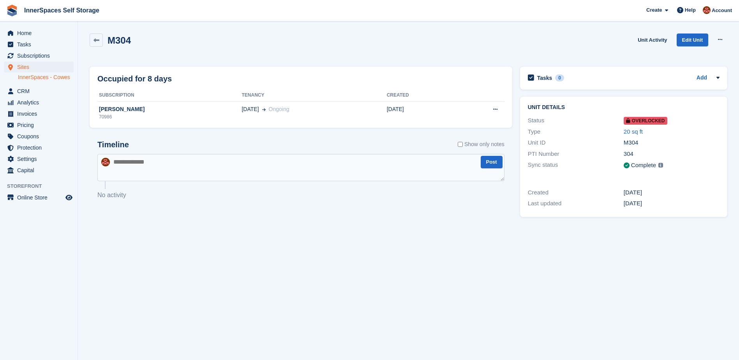
click at [413, 111] on td "[DATE]" at bounding box center [421, 112] width 68 height 23
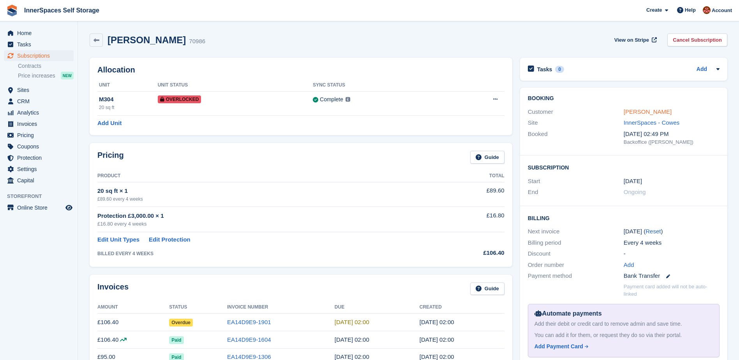
click at [647, 112] on link "[PERSON_NAME]" at bounding box center [648, 111] width 48 height 7
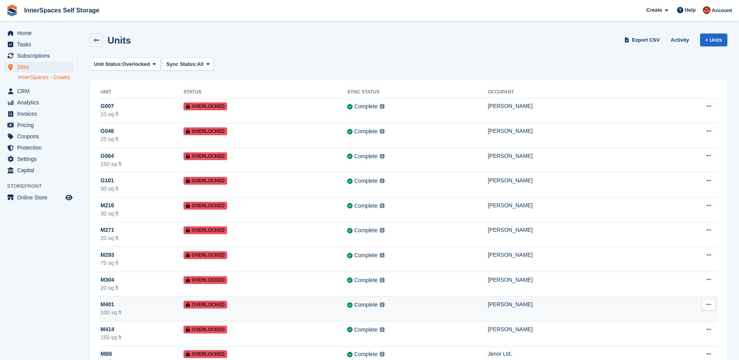
click at [488, 309] on td "[PERSON_NAME]" at bounding box center [572, 308] width 169 height 25
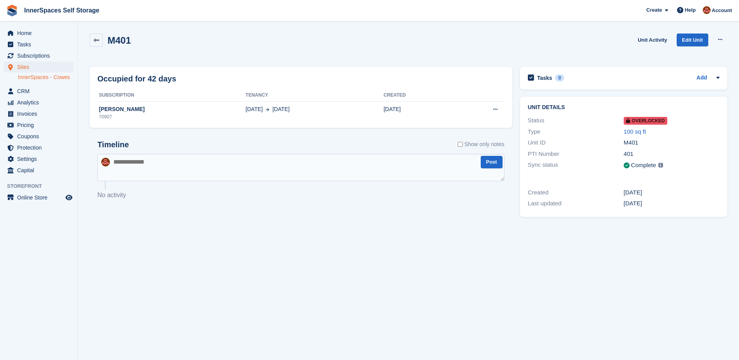
click at [391, 96] on th "Created" at bounding box center [419, 95] width 70 height 12
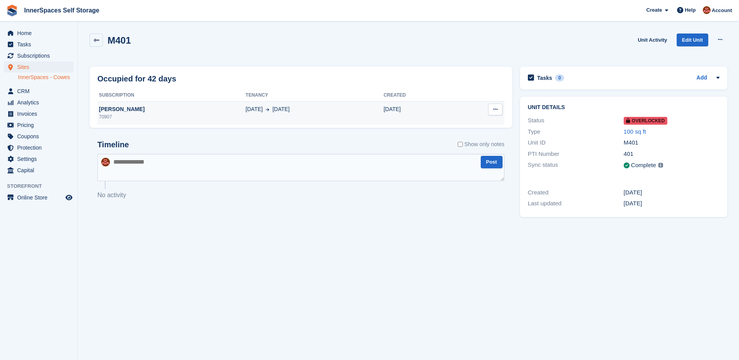
click at [393, 111] on td "01 Feb" at bounding box center [419, 112] width 70 height 23
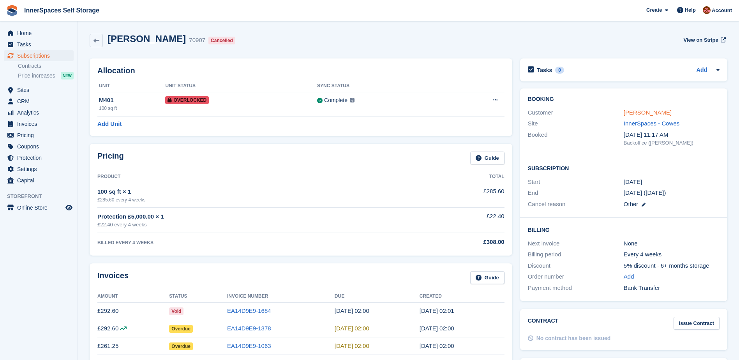
click at [640, 112] on link "Mohammed Ali" at bounding box center [648, 112] width 48 height 7
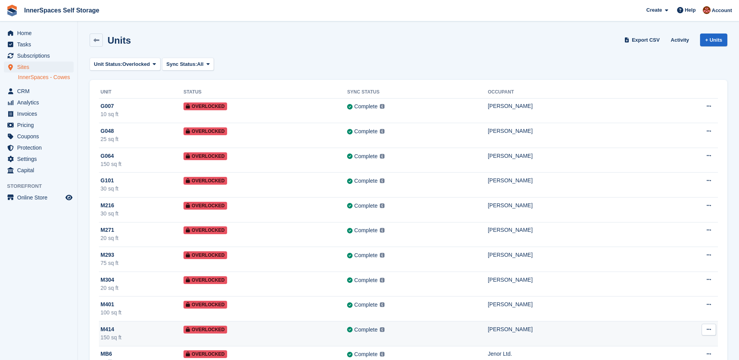
click at [519, 332] on div "[PERSON_NAME]" at bounding box center [572, 329] width 169 height 8
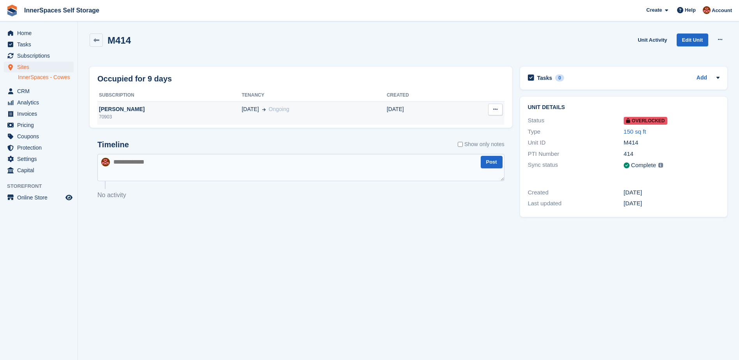
click at [397, 105] on td "[DATE]" at bounding box center [421, 112] width 68 height 23
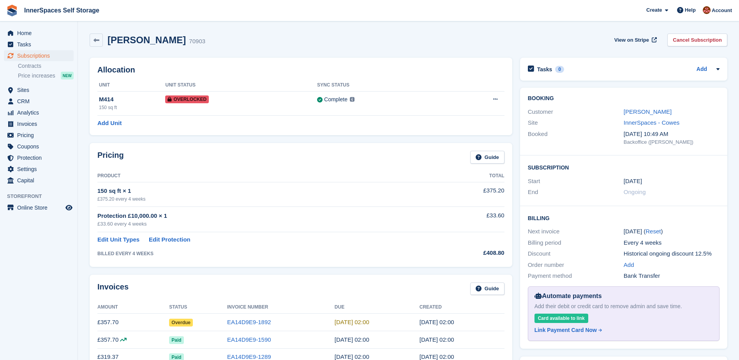
click at [654, 113] on link "[PERSON_NAME]" at bounding box center [648, 111] width 48 height 7
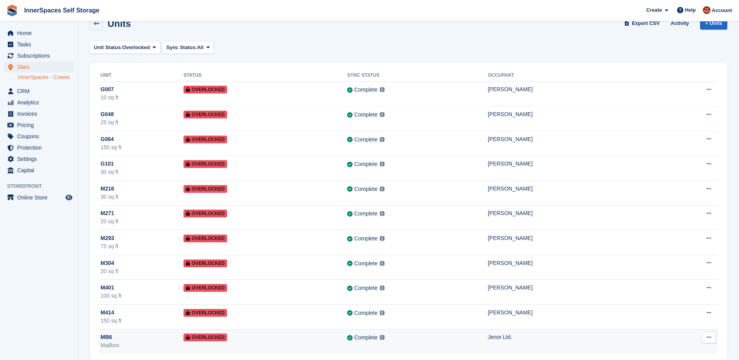
scroll to position [26, 0]
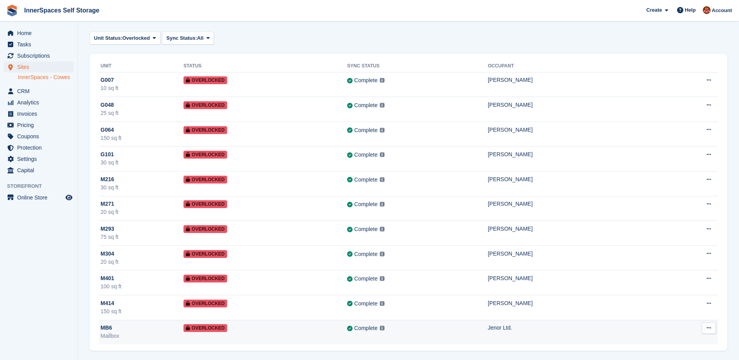
click at [518, 334] on td "Jenor Ltd." at bounding box center [572, 332] width 169 height 25
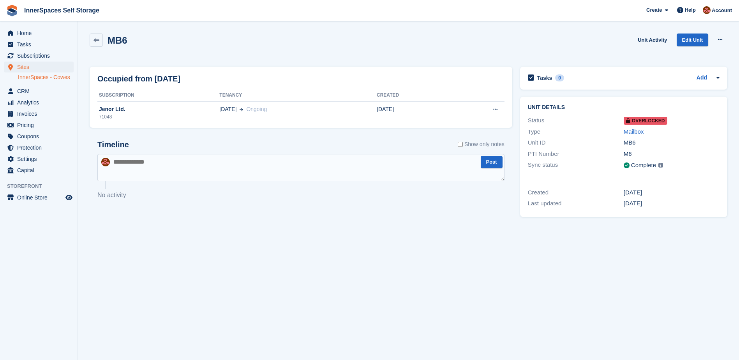
click at [277, 105] on td "[DATE] Ongoing" at bounding box center [297, 112] width 157 height 23
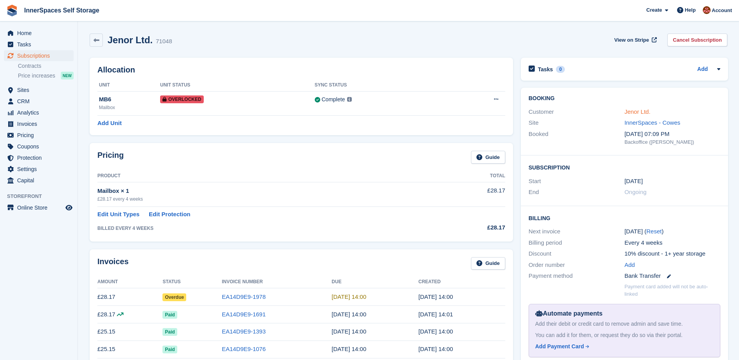
click at [636, 111] on link "Jenor Ltd." at bounding box center [637, 111] width 26 height 7
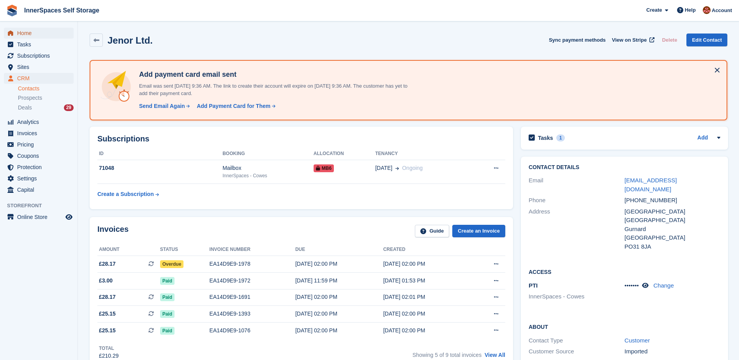
click at [32, 31] on span "Home" at bounding box center [40, 33] width 47 height 11
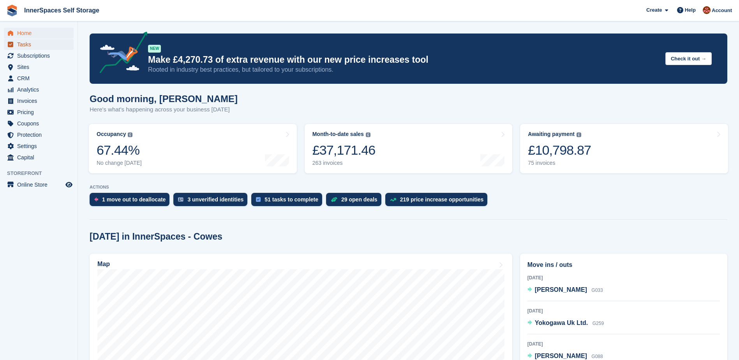
click at [14, 43] on span "menu" at bounding box center [10, 44] width 9 height 9
